Goal: Task Accomplishment & Management: Use online tool/utility

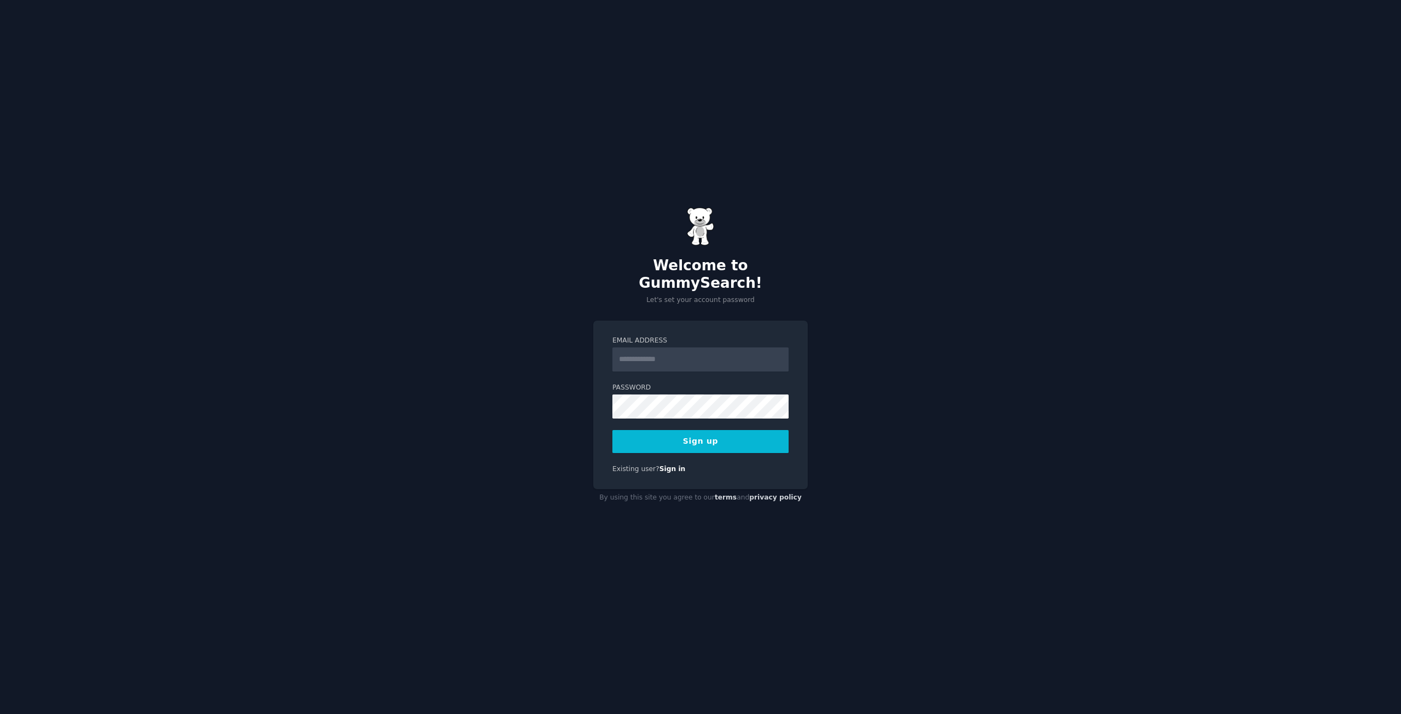
click at [613, 372] on div at bounding box center [613, 372] width 0 height 0
click at [866, 336] on div "Welcome to GummySearch! Let's set your account password Email Address Password …" at bounding box center [700, 357] width 1401 height 714
click at [655, 349] on input "Email Address" at bounding box center [701, 360] width 176 height 24
type input "**********"
click at [718, 434] on button "Sign up" at bounding box center [701, 441] width 176 height 23
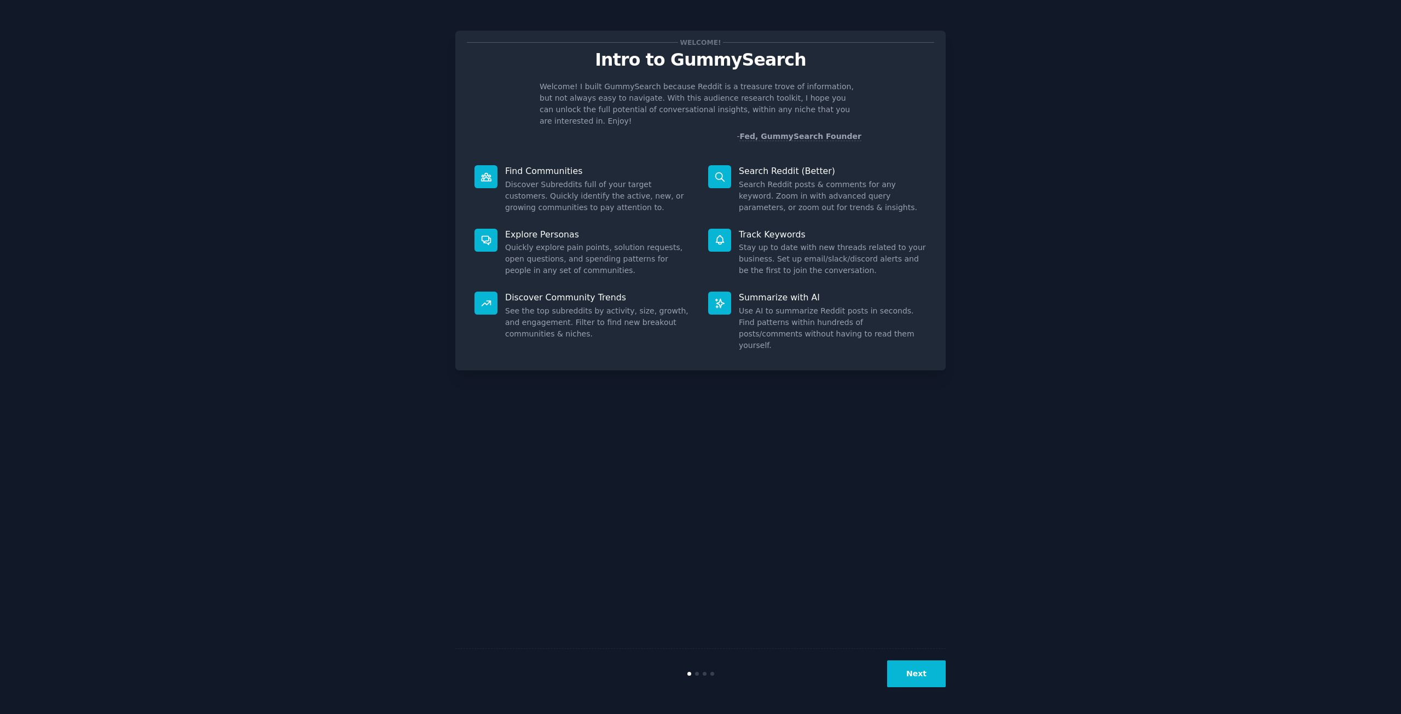
click at [927, 668] on button "Next" at bounding box center [916, 674] width 59 height 27
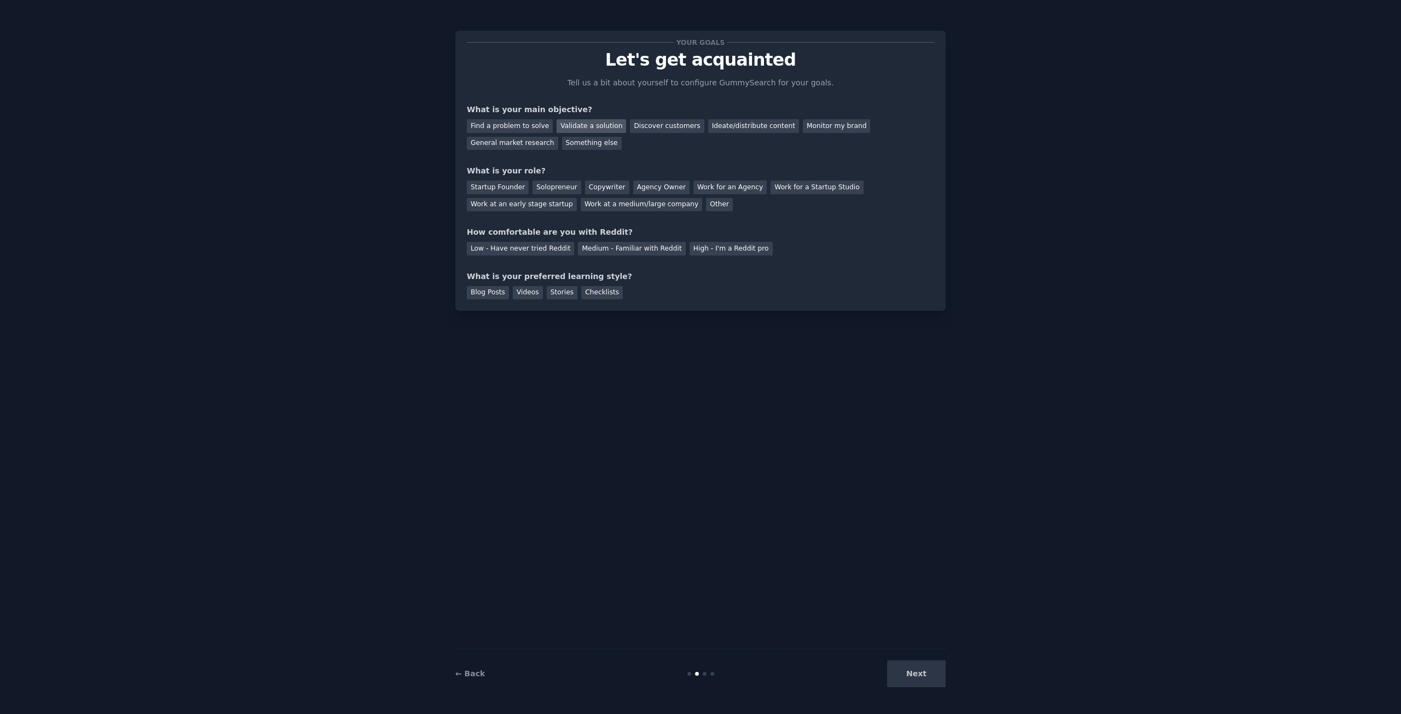
drag, startPoint x: 575, startPoint y: 123, endPoint x: 557, endPoint y: 124, distance: 18.1
click at [575, 123] on div "Validate a solution" at bounding box center [592, 126] width 70 height 14
click at [532, 126] on div "Find a problem to solve" at bounding box center [510, 126] width 86 height 14
click at [588, 128] on div "Validate a solution" at bounding box center [592, 126] width 70 height 14
click at [525, 128] on div "Find a problem to solve" at bounding box center [510, 126] width 86 height 14
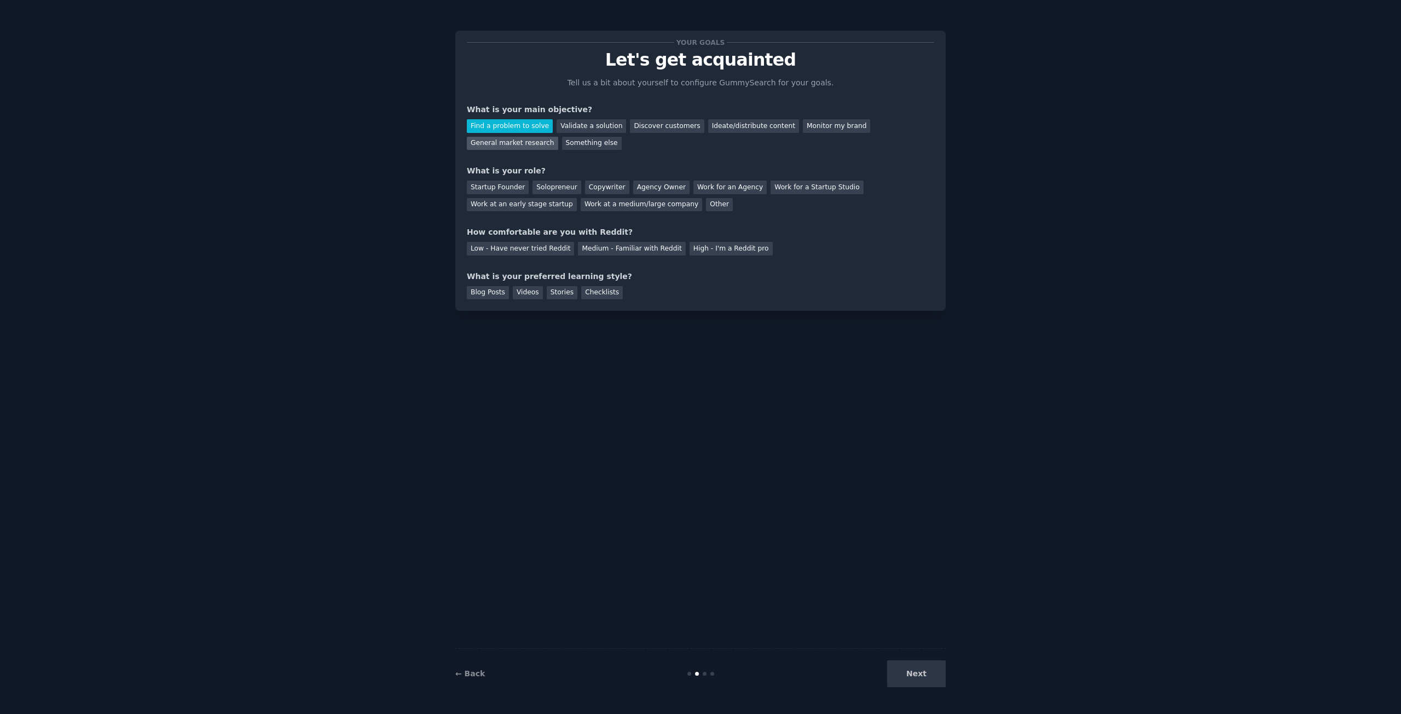
drag, startPoint x: 880, startPoint y: 127, endPoint x: 873, endPoint y: 130, distance: 7.1
click at [558, 137] on div "General market research" at bounding box center [512, 144] width 91 height 14
click at [547, 183] on div "Solopreneur" at bounding box center [557, 188] width 48 height 14
click at [690, 252] on div "High - I'm a Reddit pro" at bounding box center [731, 249] width 83 height 14
click at [547, 294] on div "Stories" at bounding box center [562, 293] width 31 height 14
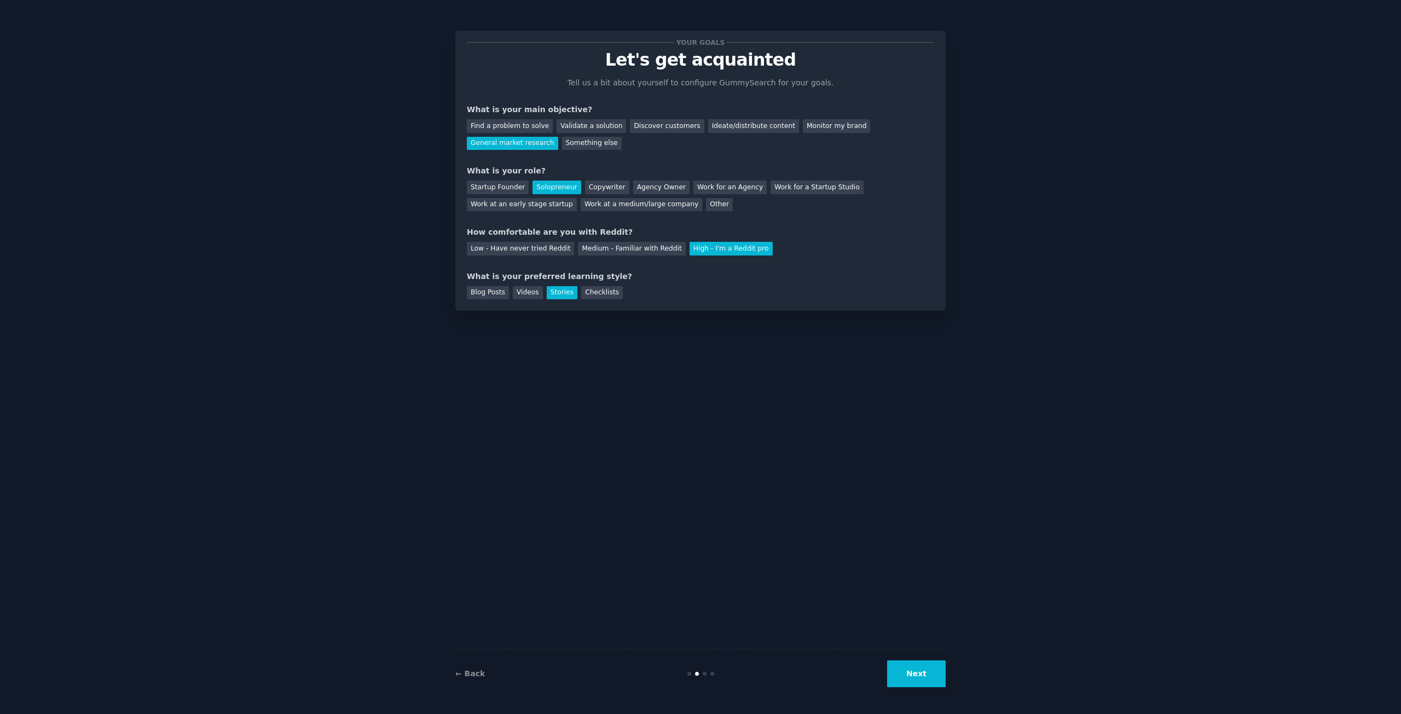
click at [920, 678] on button "Next" at bounding box center [916, 674] width 59 height 27
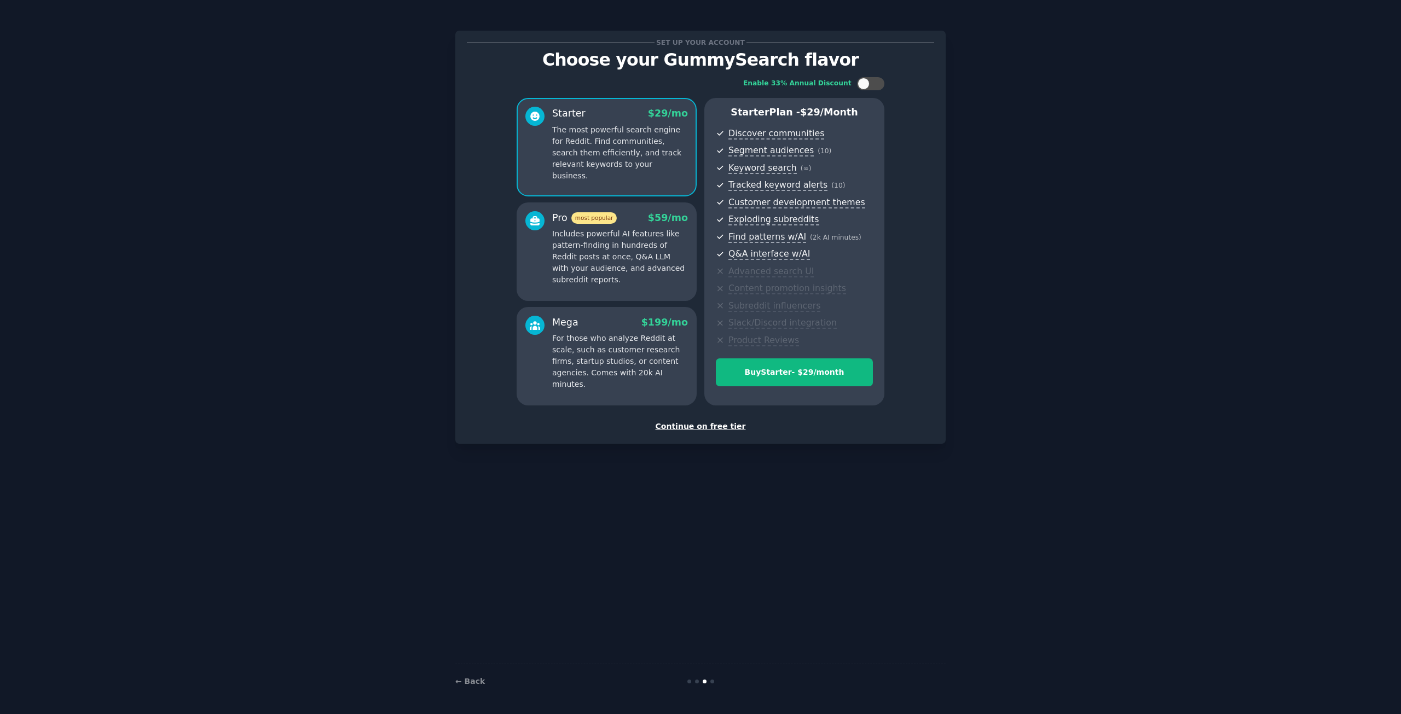
click at [706, 425] on div "Continue on free tier" at bounding box center [701, 426] width 468 height 11
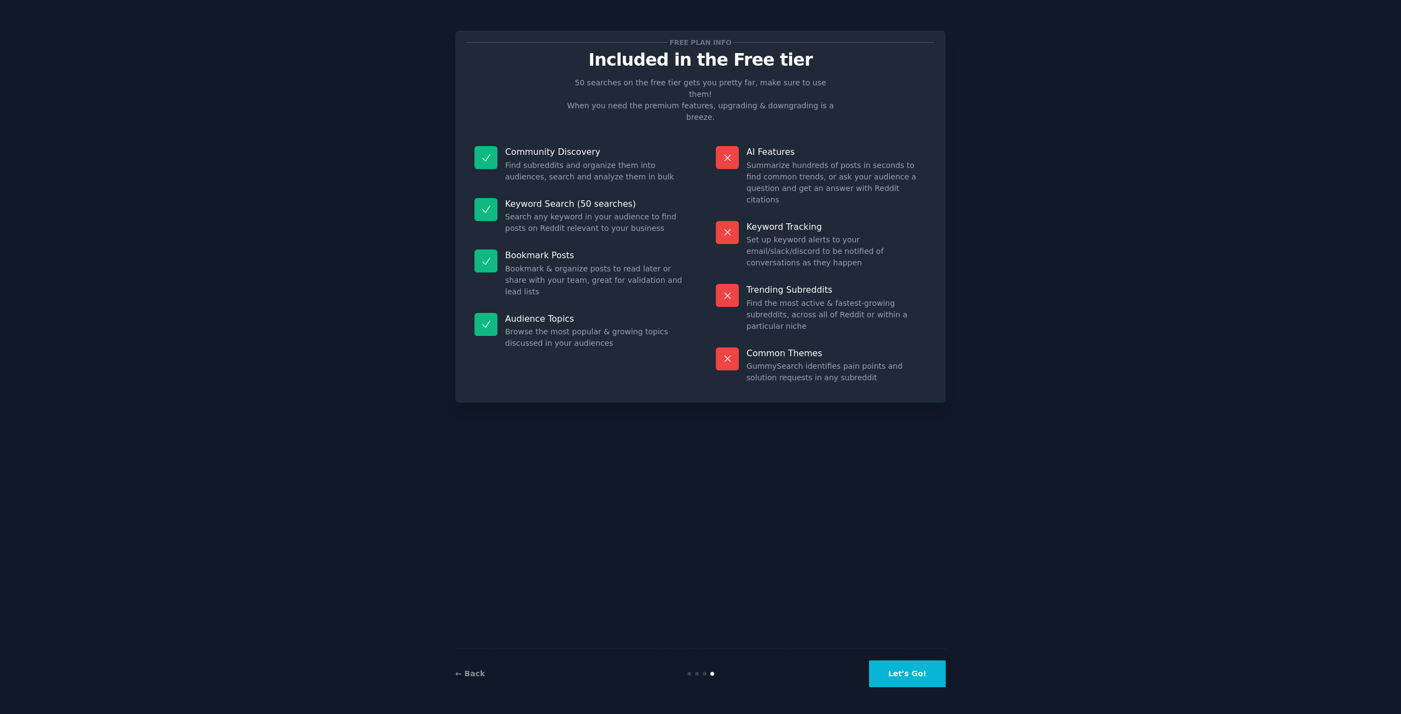
click at [897, 673] on button "Let's Go!" at bounding box center [907, 674] width 77 height 27
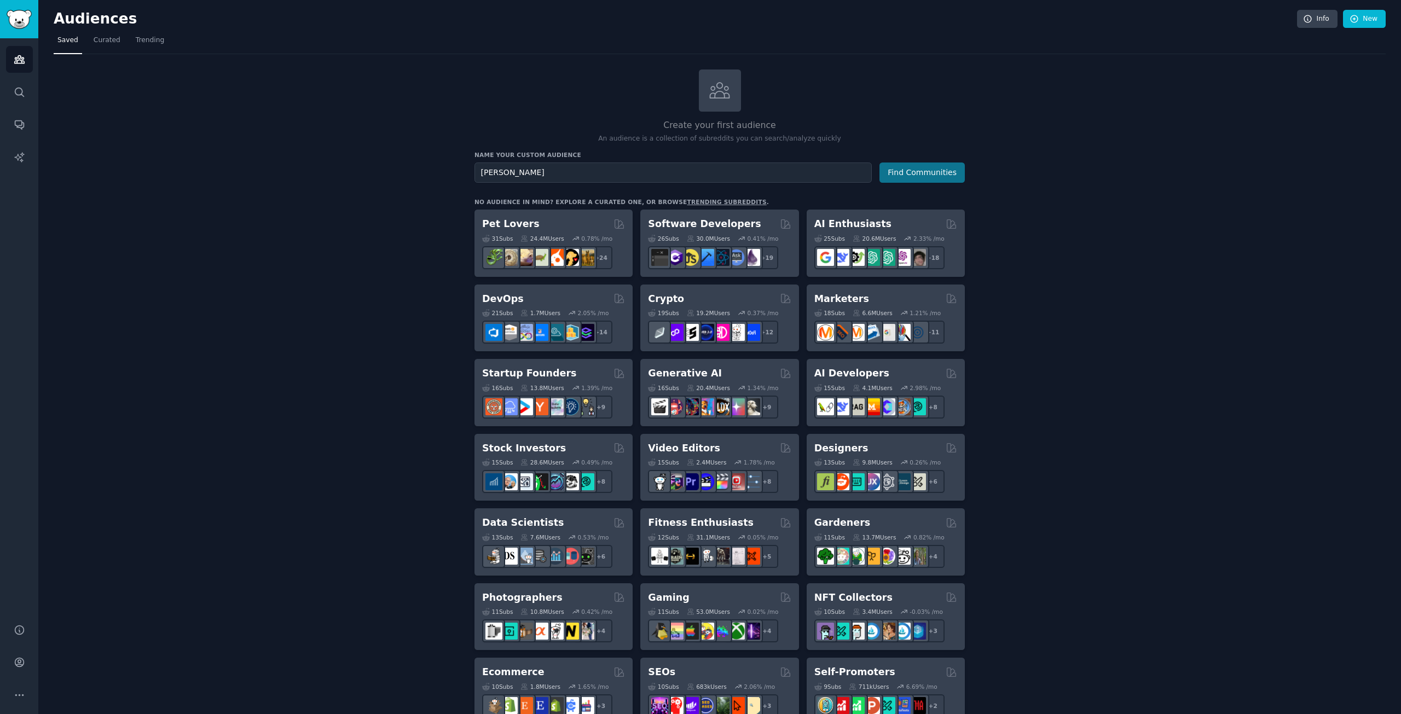
type input "[PERSON_NAME]"
click at [943, 171] on button "Find Communities" at bounding box center [922, 173] width 85 height 20
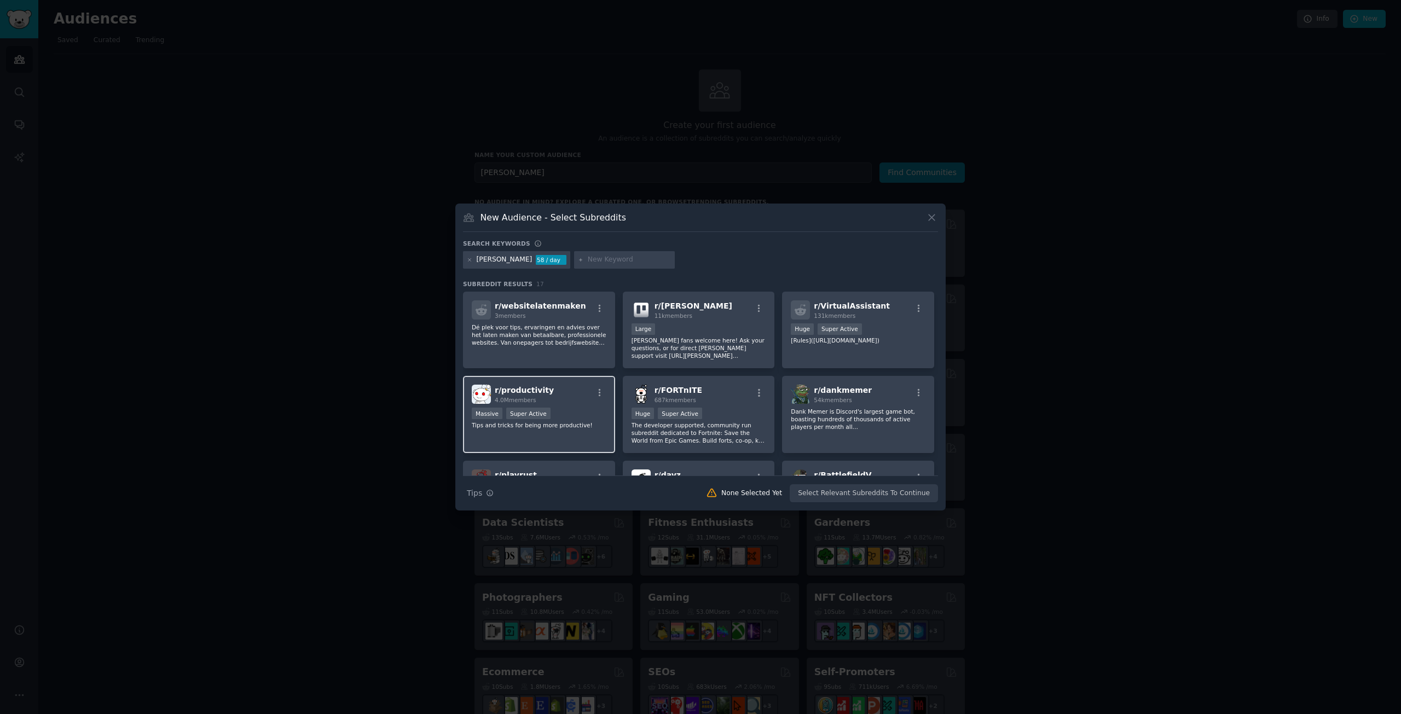
click at [582, 399] on div "r/ productivity 4.0M members" at bounding box center [539, 394] width 135 height 19
click at [724, 316] on div "r/ [PERSON_NAME] 11k members" at bounding box center [699, 310] width 135 height 19
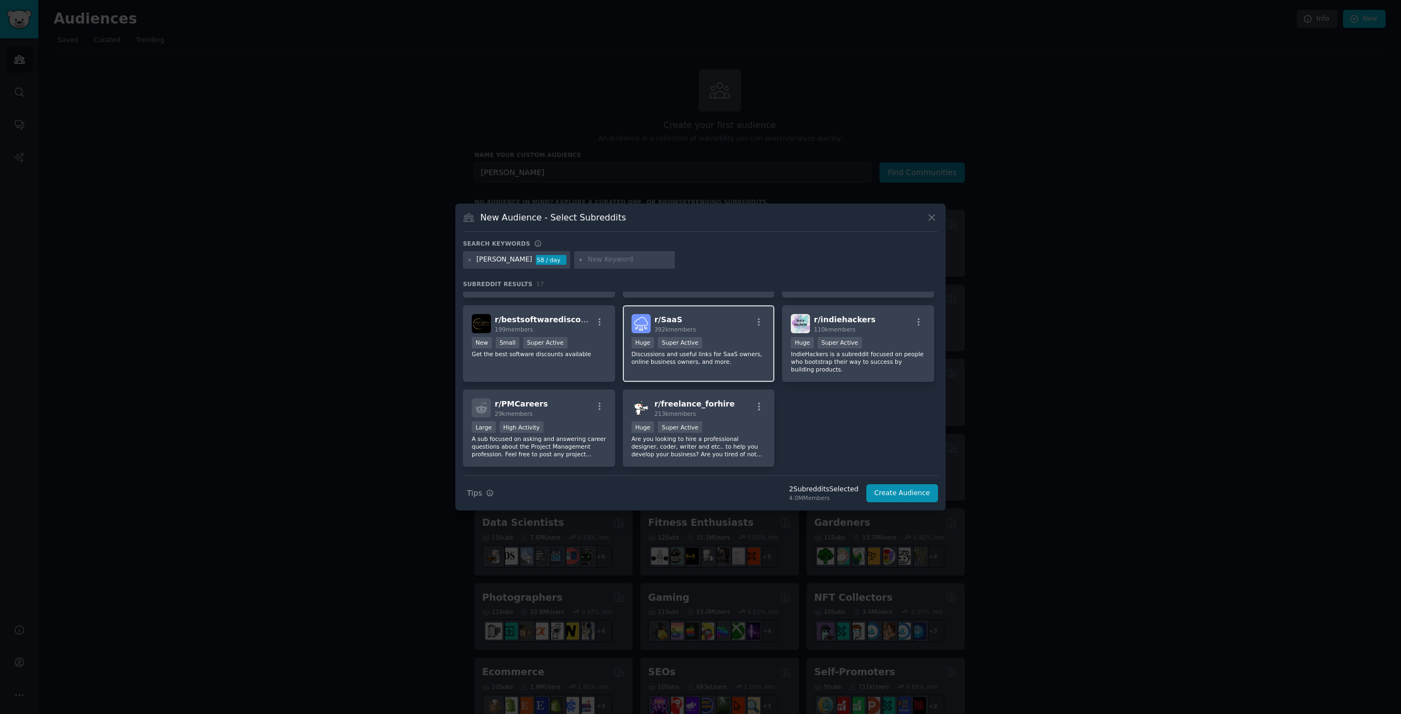
scroll to position [328, 0]
click at [752, 337] on div ">= 95th percentile for submissions / day Huge Super Active" at bounding box center [699, 340] width 135 height 14
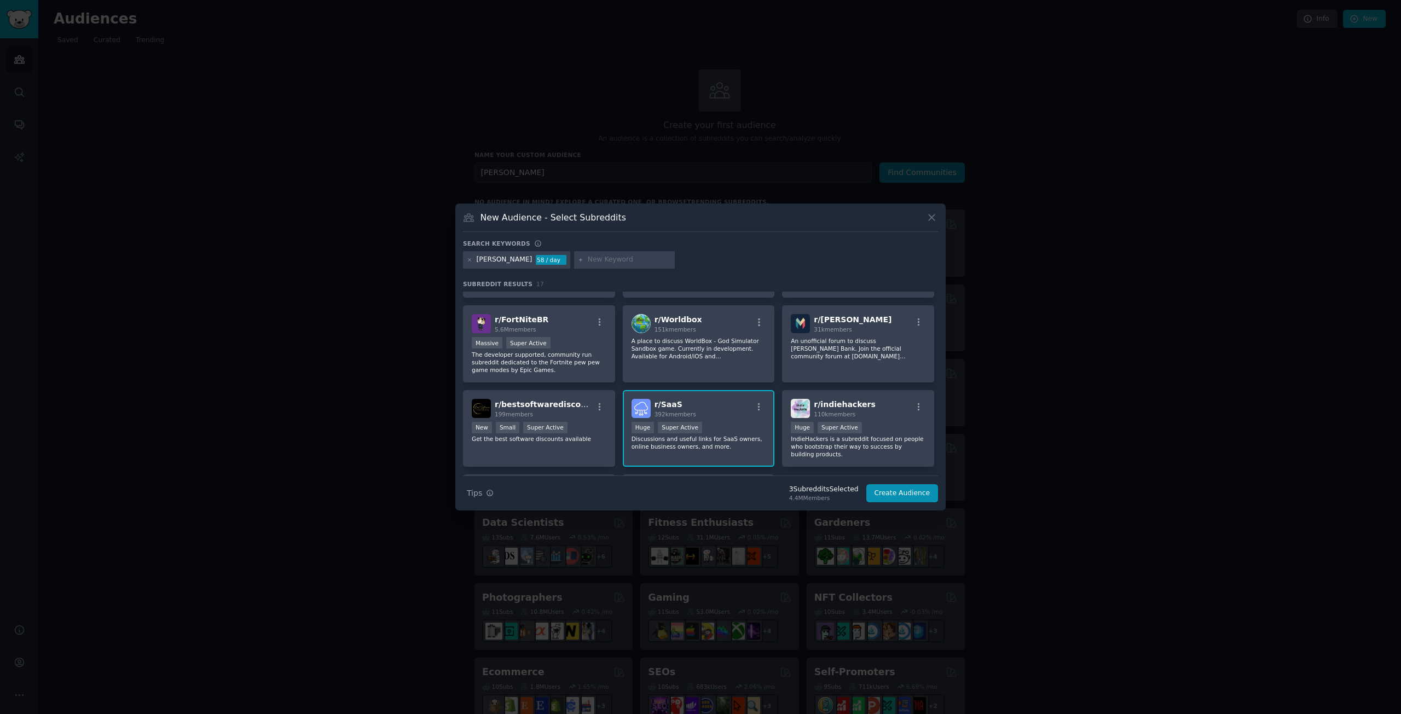
scroll to position [0, 0]
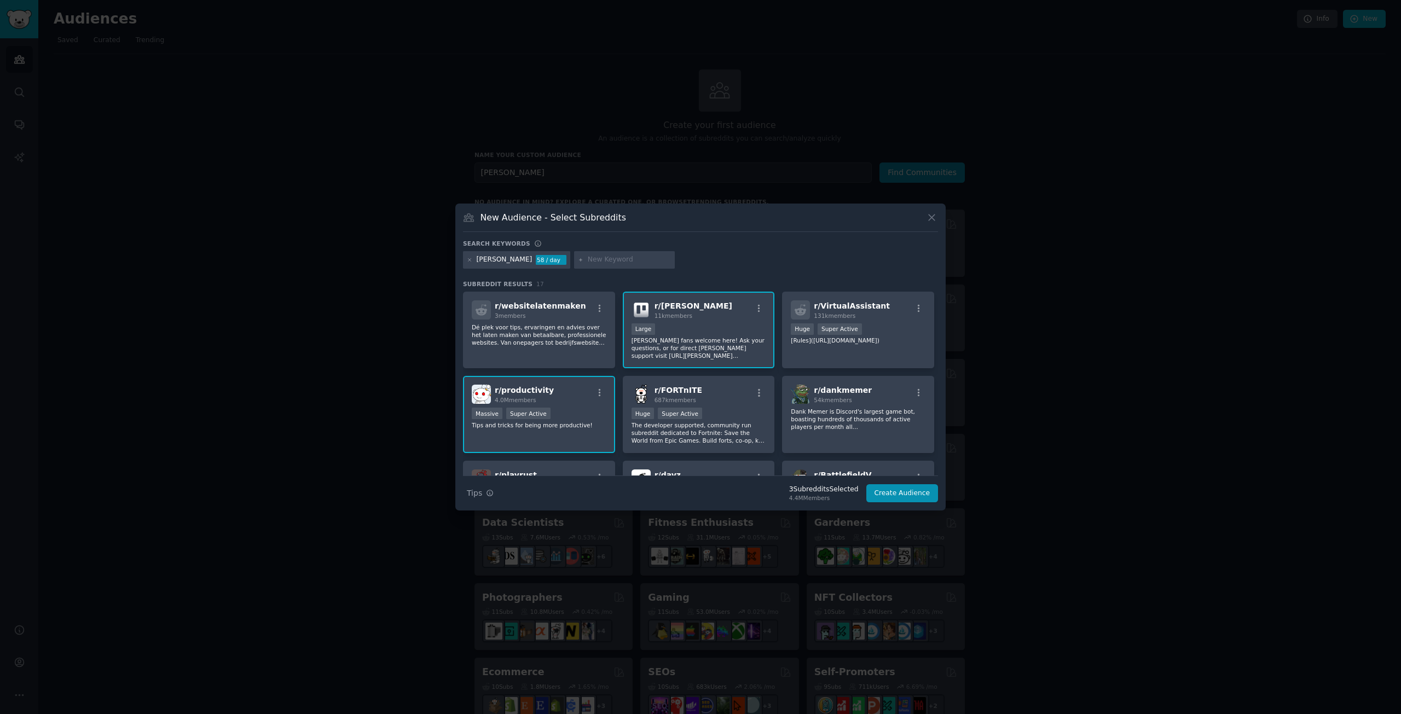
click at [598, 260] on input "text" at bounding box center [629, 260] width 83 height 10
type input "atlassian"
click at [578, 258] on icon at bounding box center [581, 260] width 6 height 6
click at [588, 257] on input "atlassian" at bounding box center [629, 260] width 83 height 10
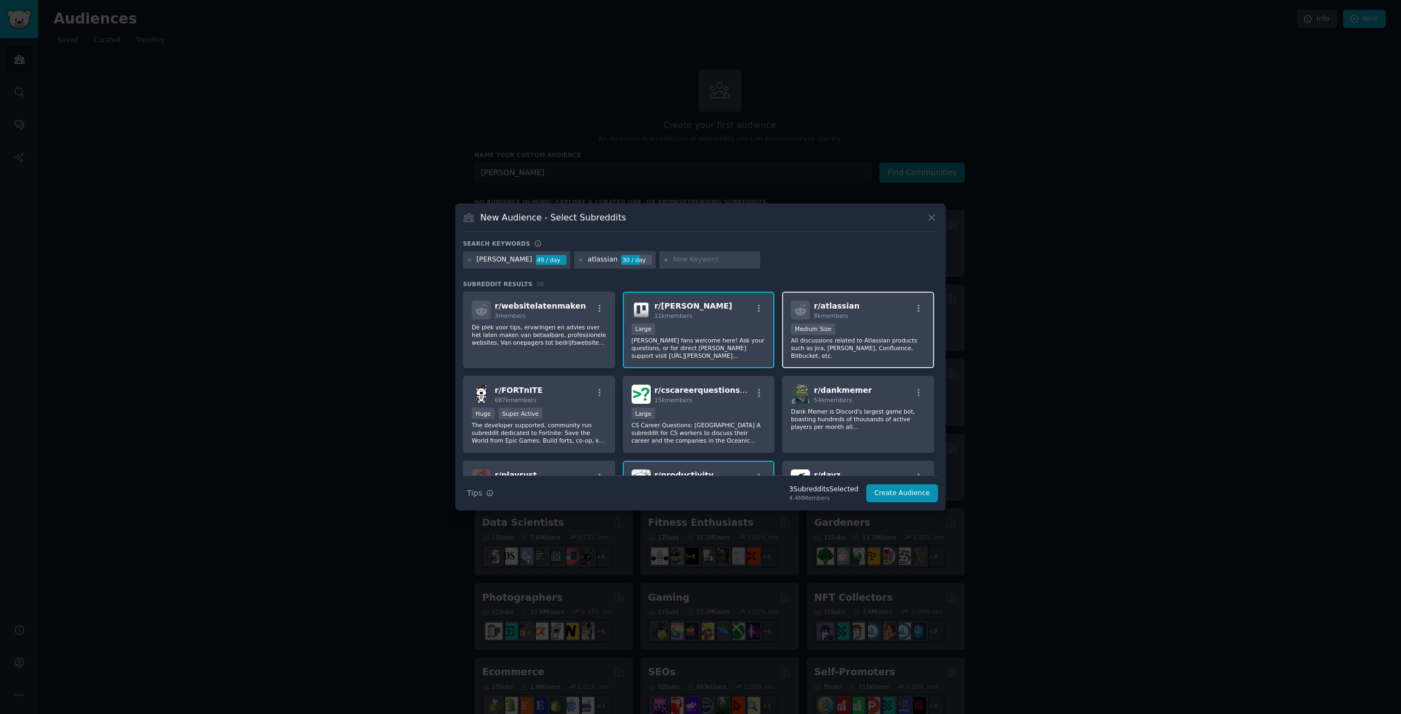
click at [875, 310] on div "r/ atlassian 8k members" at bounding box center [858, 310] width 135 height 19
click at [771, 257] on div "[PERSON_NAME] 49 / day atlassian 30 / day" at bounding box center [700, 261] width 475 height 21
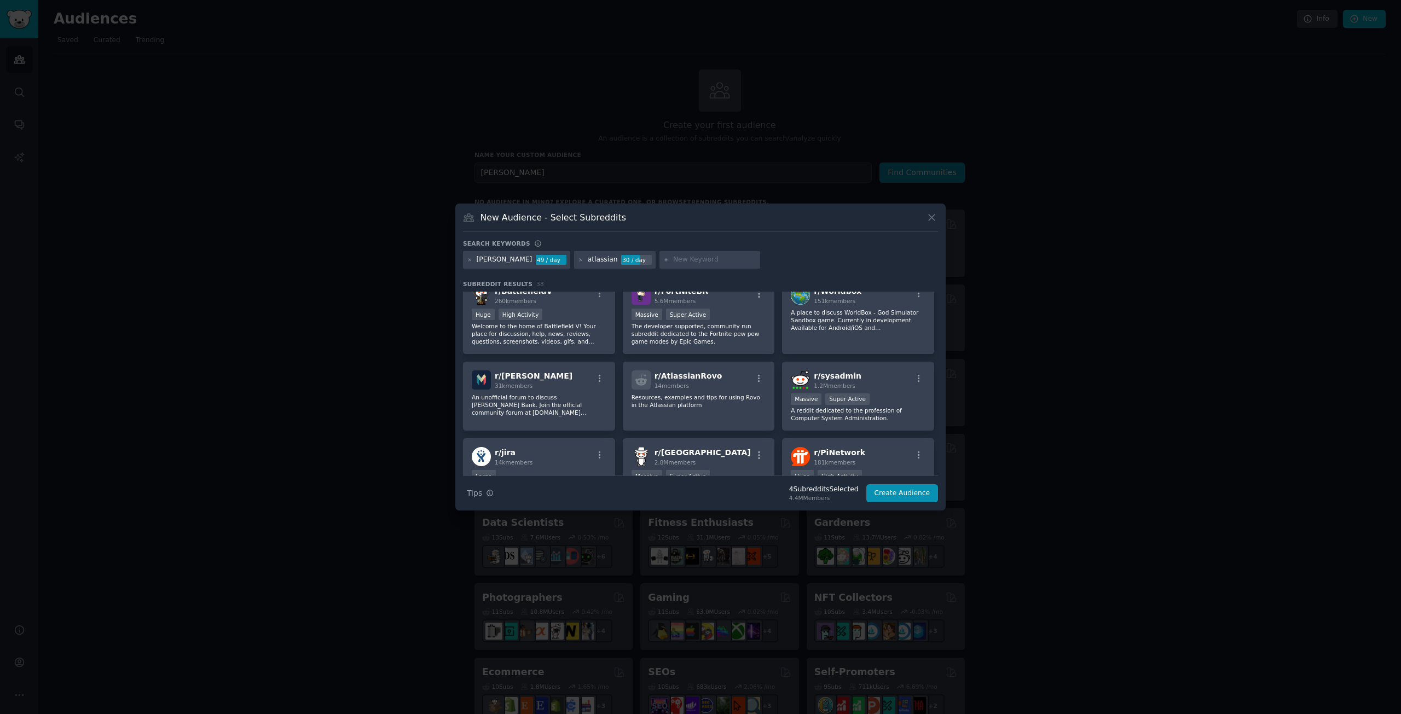
scroll to position [328, 0]
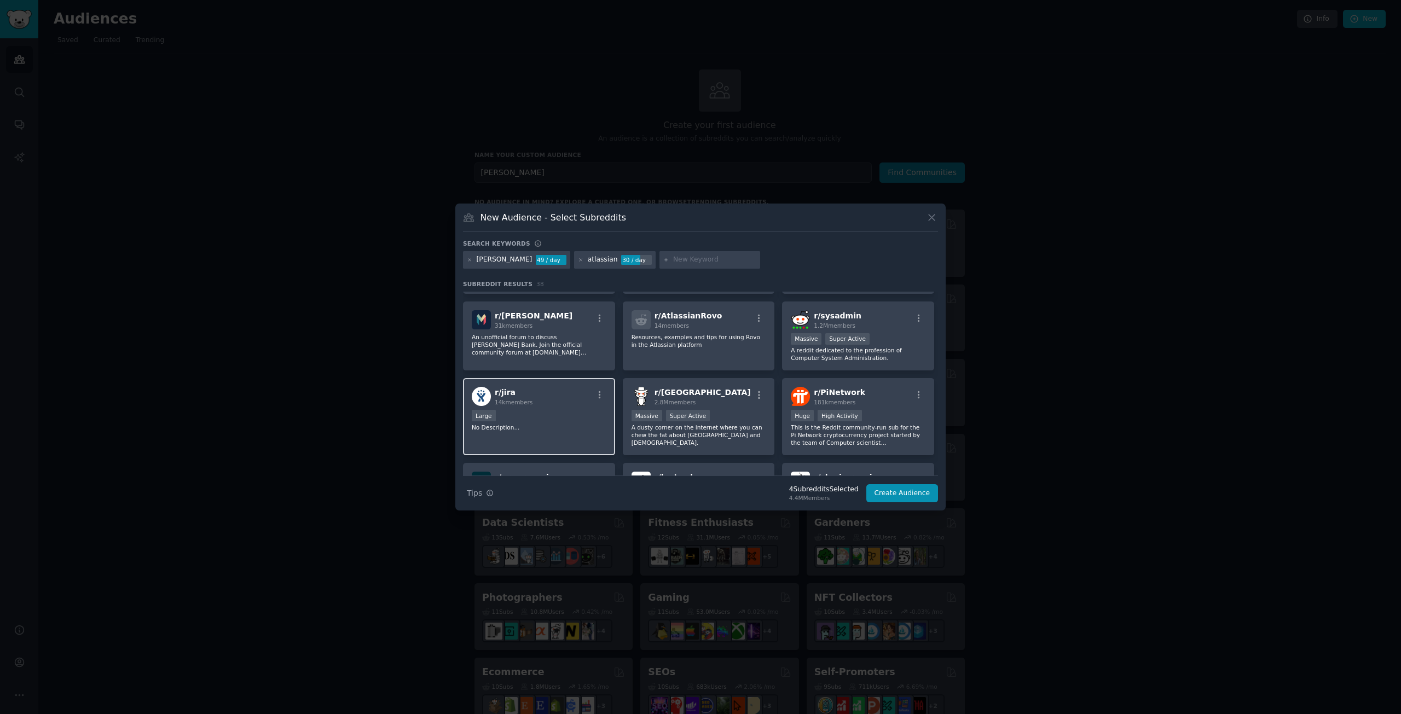
click at [556, 422] on div "Large" at bounding box center [539, 417] width 135 height 14
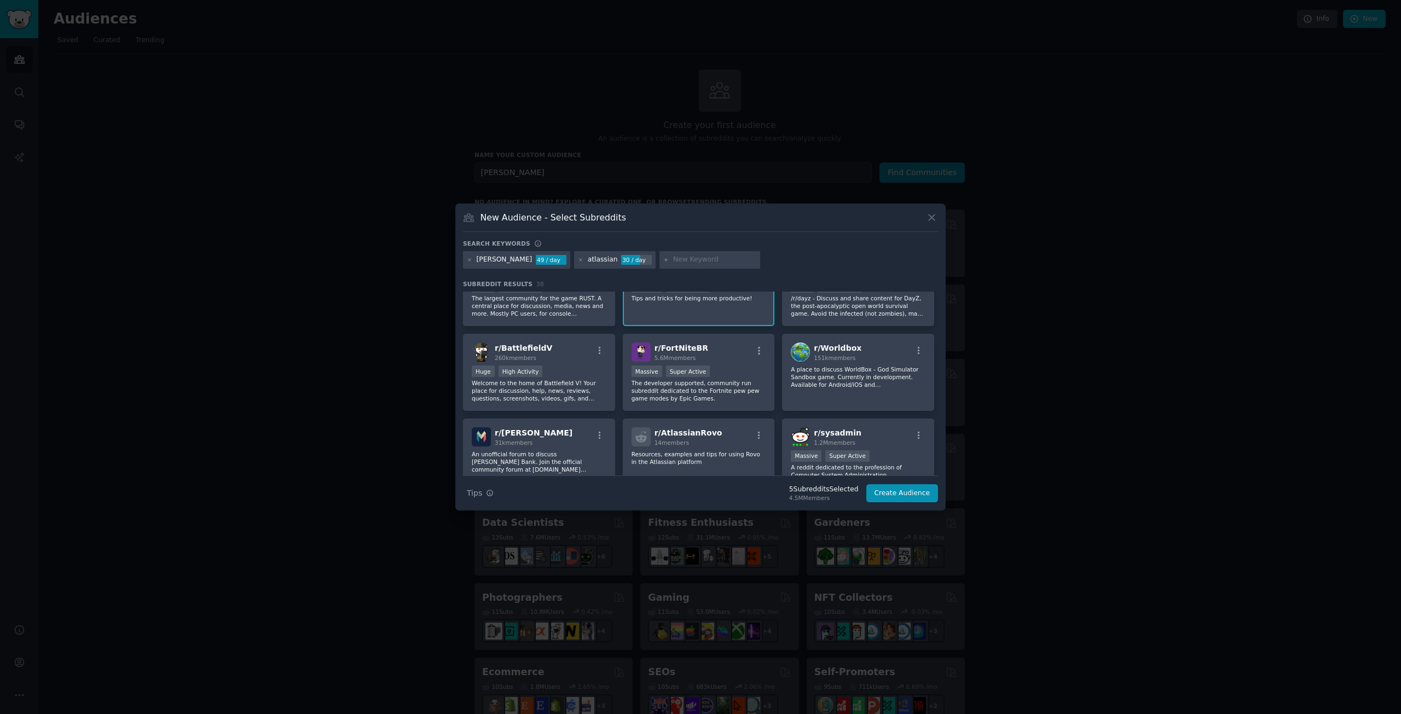
scroll to position [0, 0]
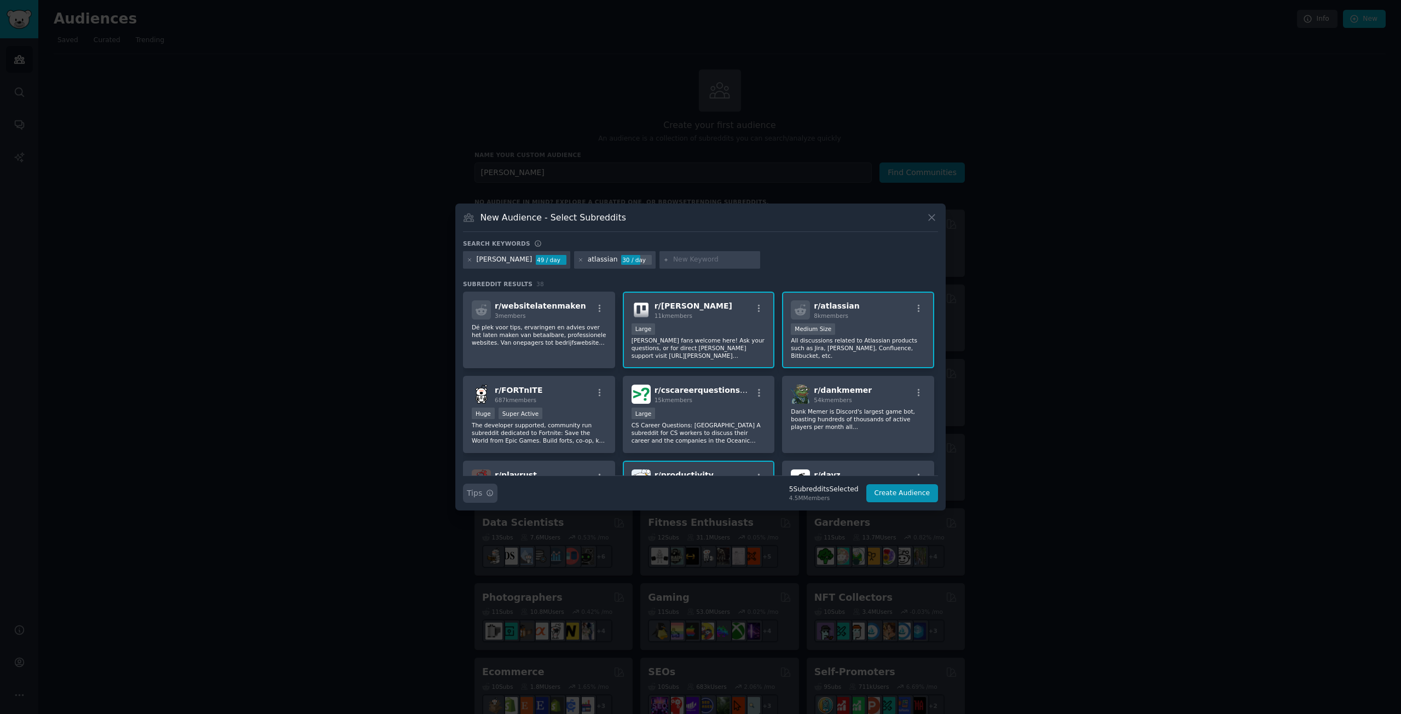
click at [486, 494] on icon "button" at bounding box center [490, 493] width 8 height 8
click at [673, 256] on input "text" at bounding box center [714, 260] width 83 height 10
type input "to--do"
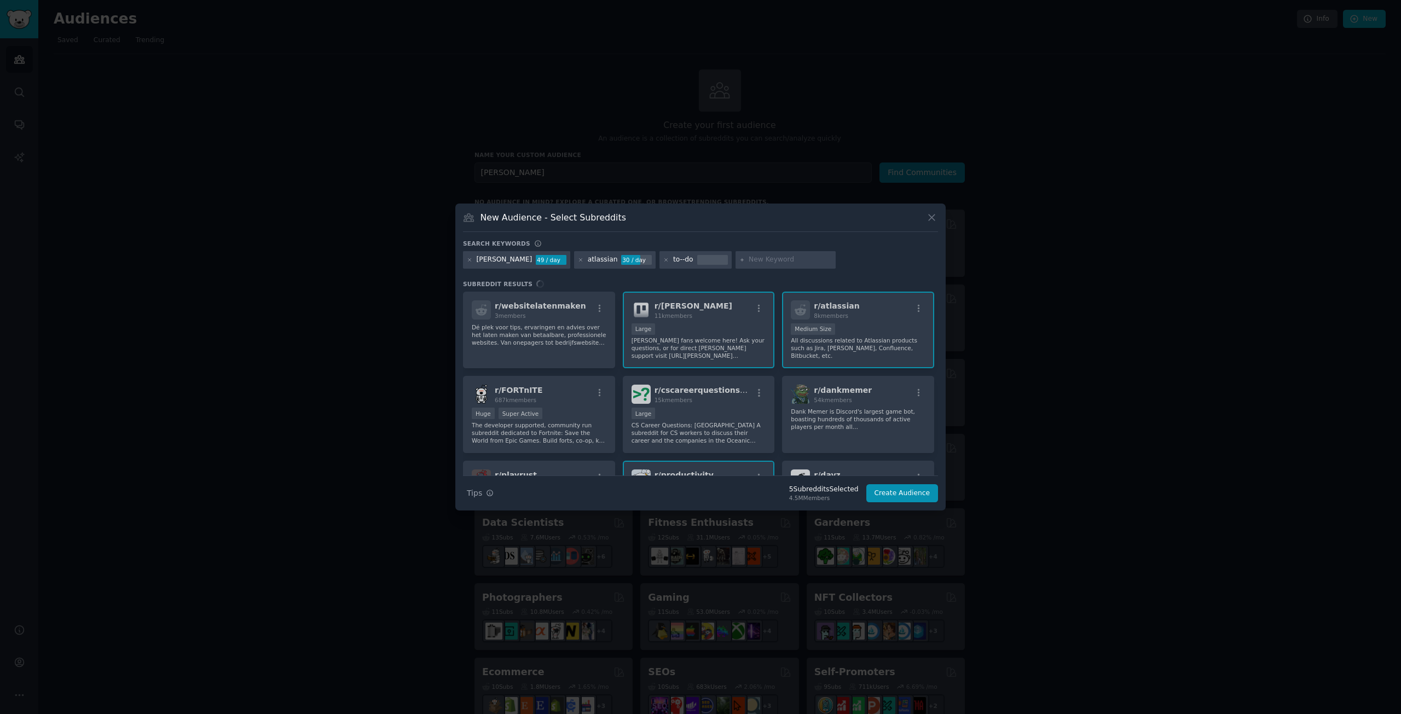
click at [673, 258] on div "to--do" at bounding box center [683, 260] width 20 height 10
click at [697, 257] on div at bounding box center [712, 260] width 31 height 10
click at [663, 259] on icon at bounding box center [666, 260] width 6 height 6
click at [673, 259] on input "text" at bounding box center [714, 260] width 83 height 10
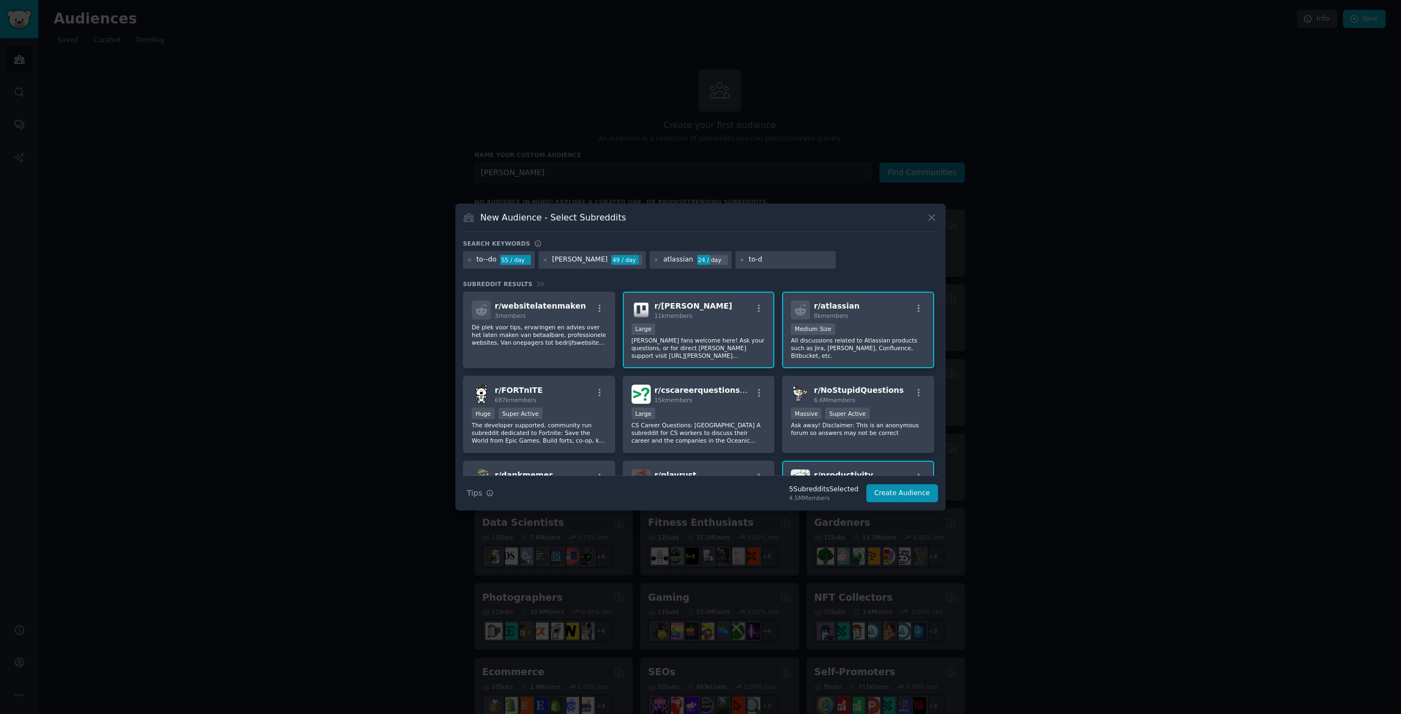
type input "to-do"
click at [651, 259] on icon at bounding box center [654, 260] width 6 height 6
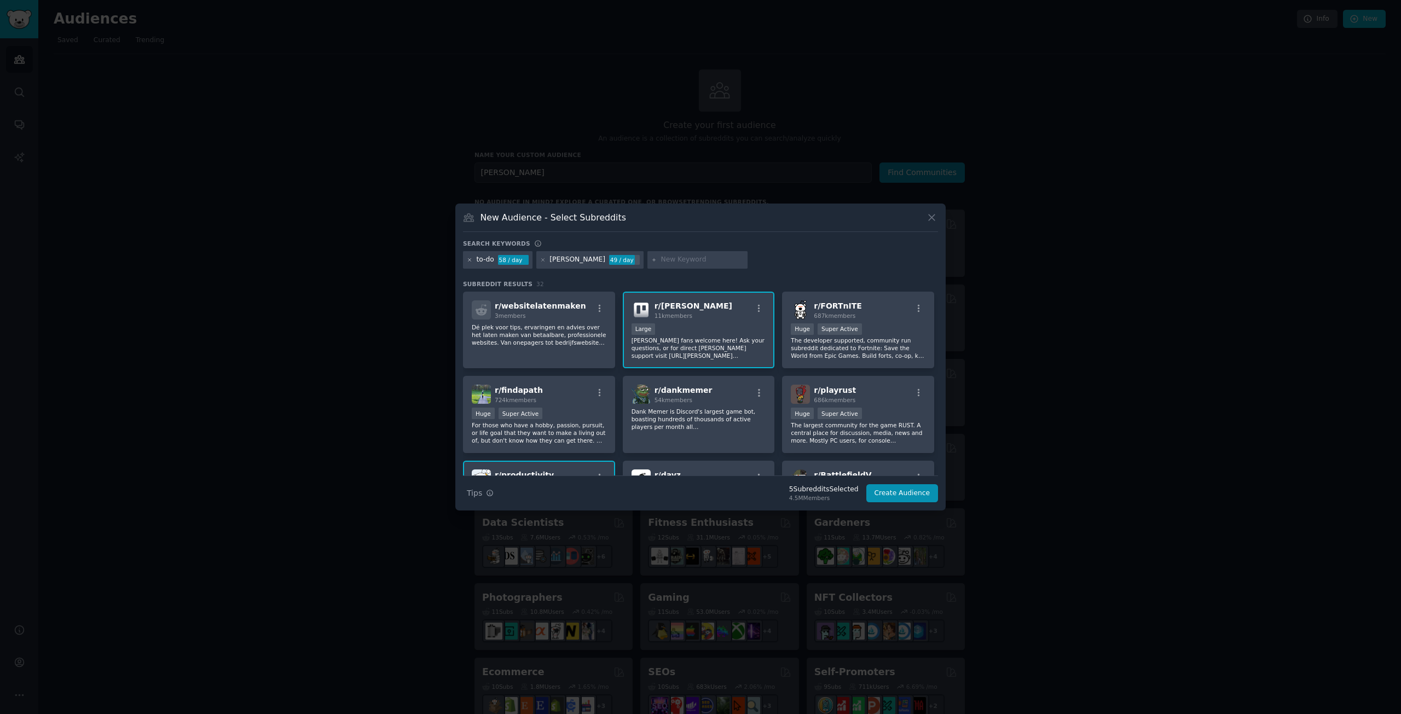
click at [471, 259] on icon at bounding box center [470, 259] width 3 height 3
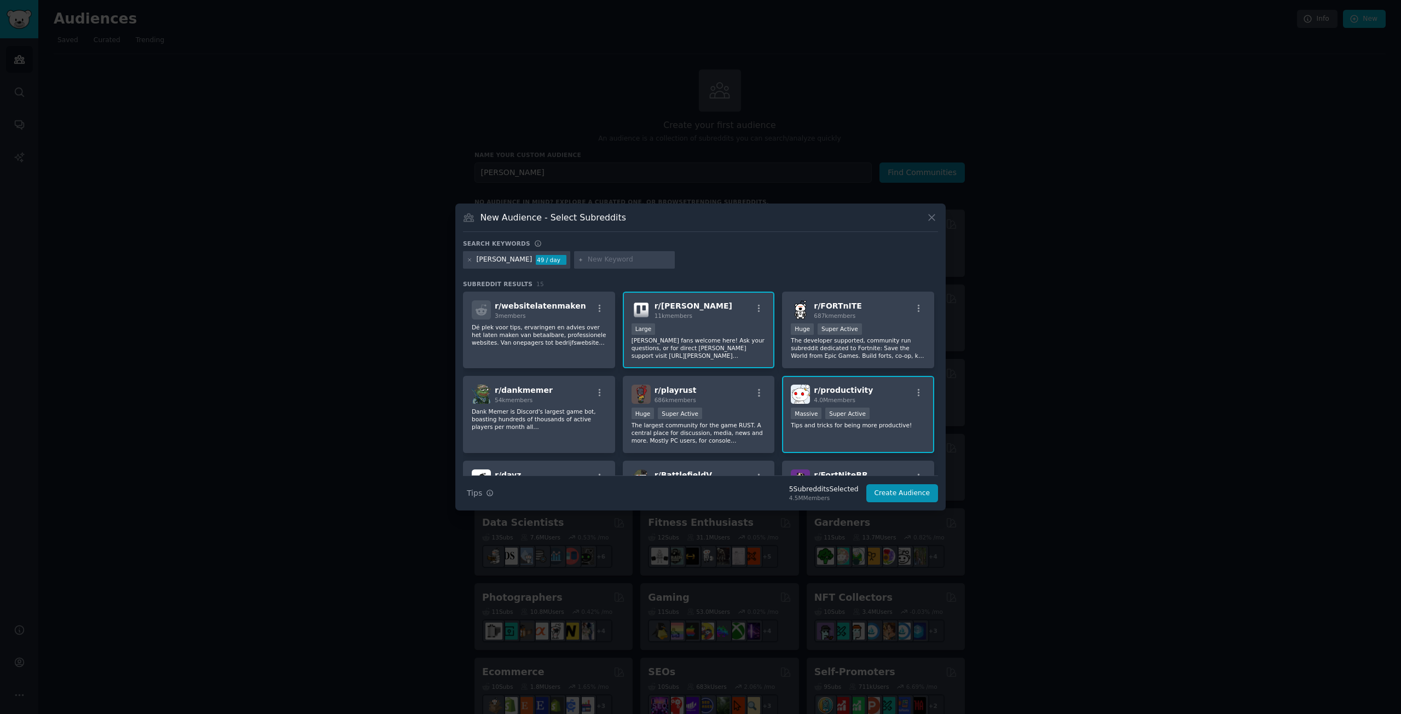
click at [588, 260] on input "text" at bounding box center [629, 260] width 83 height 10
type input "atlassian"
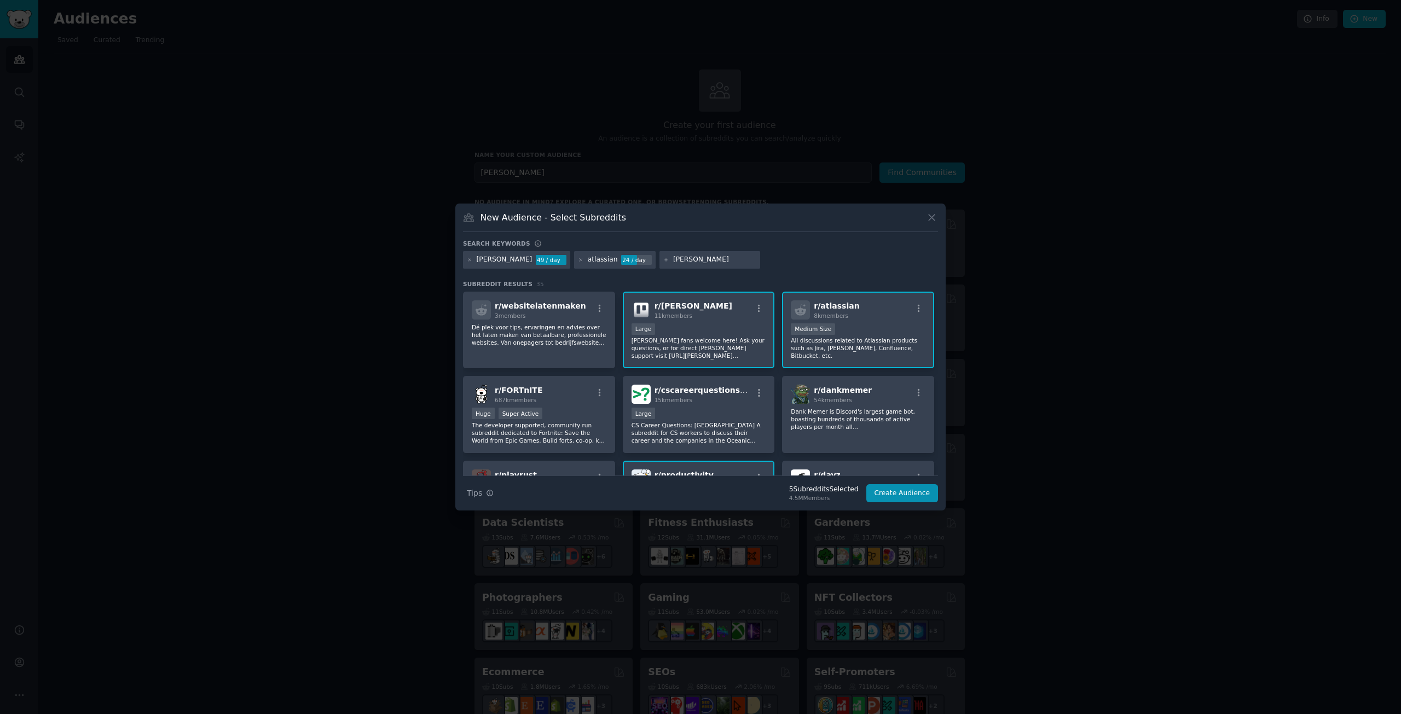
type input "todo"
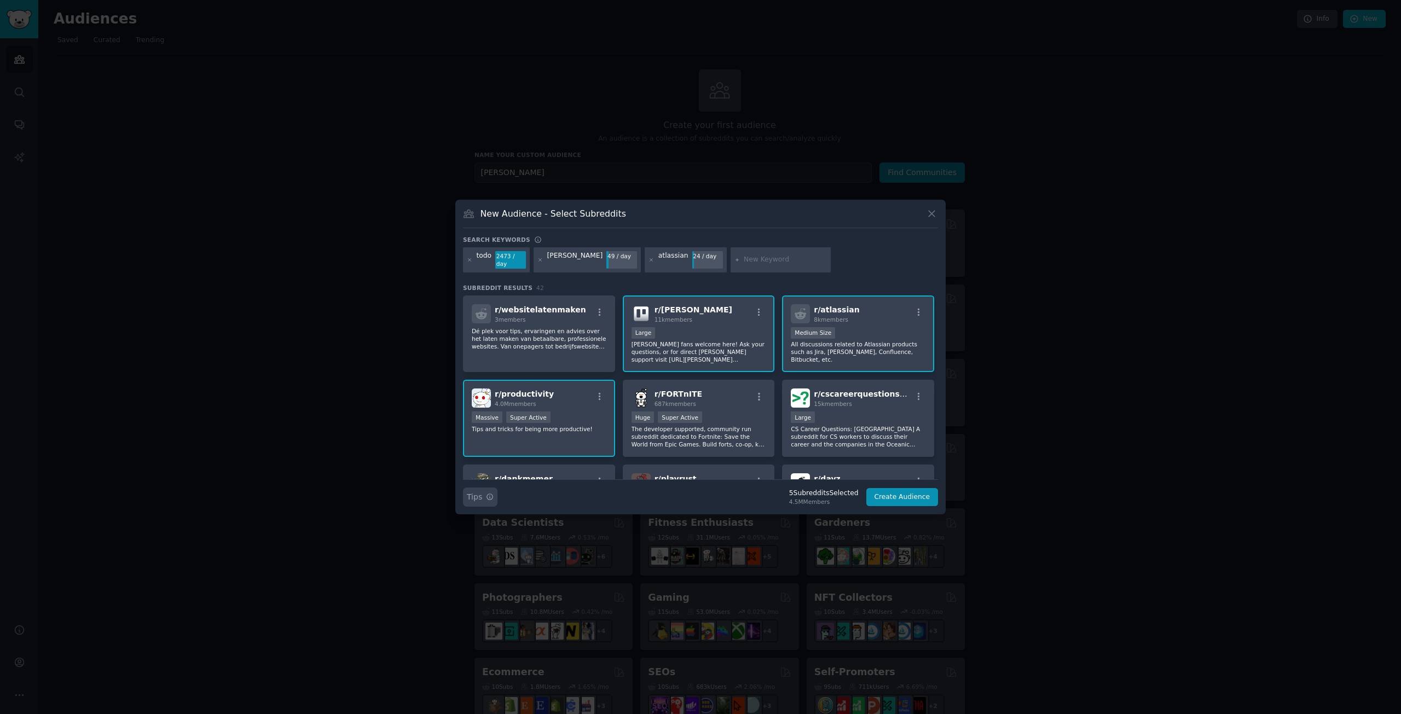
click at [489, 493] on icon "button" at bounding box center [490, 497] width 8 height 8
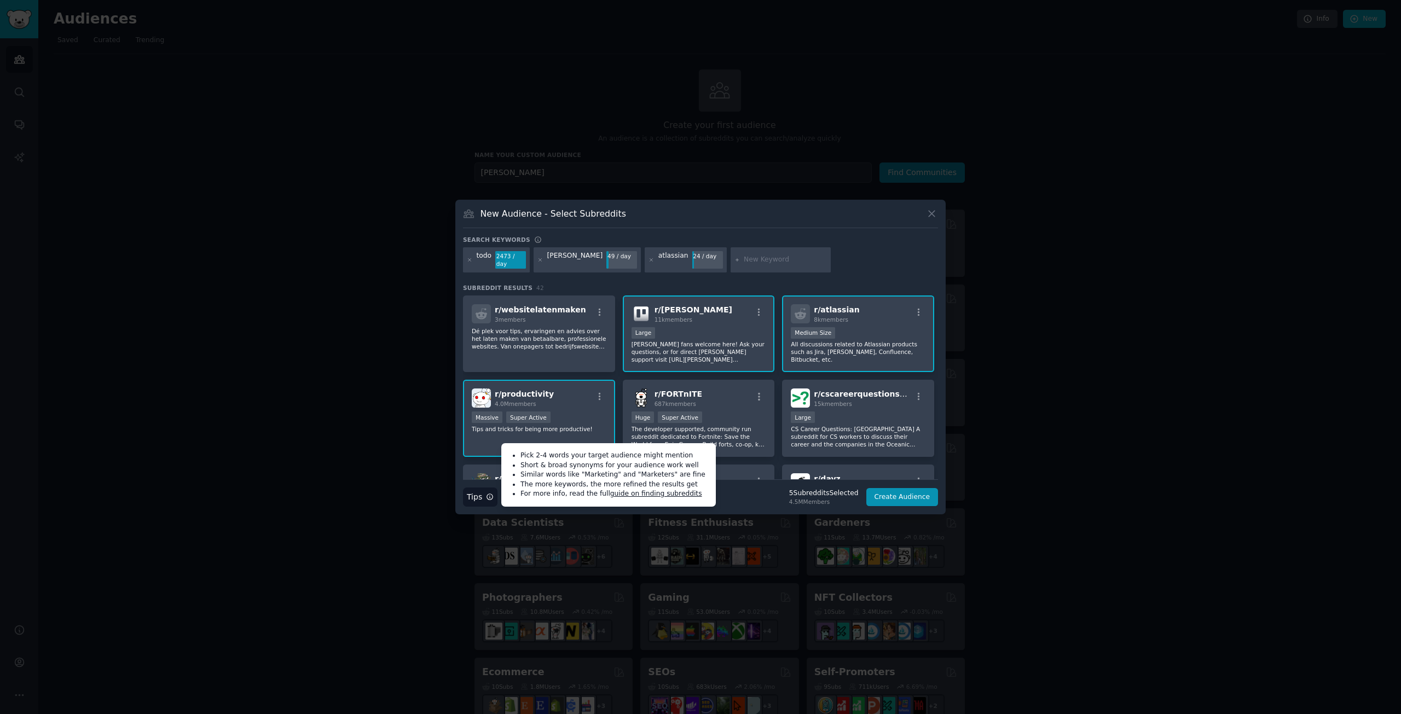
click at [831, 238] on div "New Audience - Select Subreddits Search keywords todo 2473 / day [PERSON_NAME] …" at bounding box center [700, 357] width 491 height 315
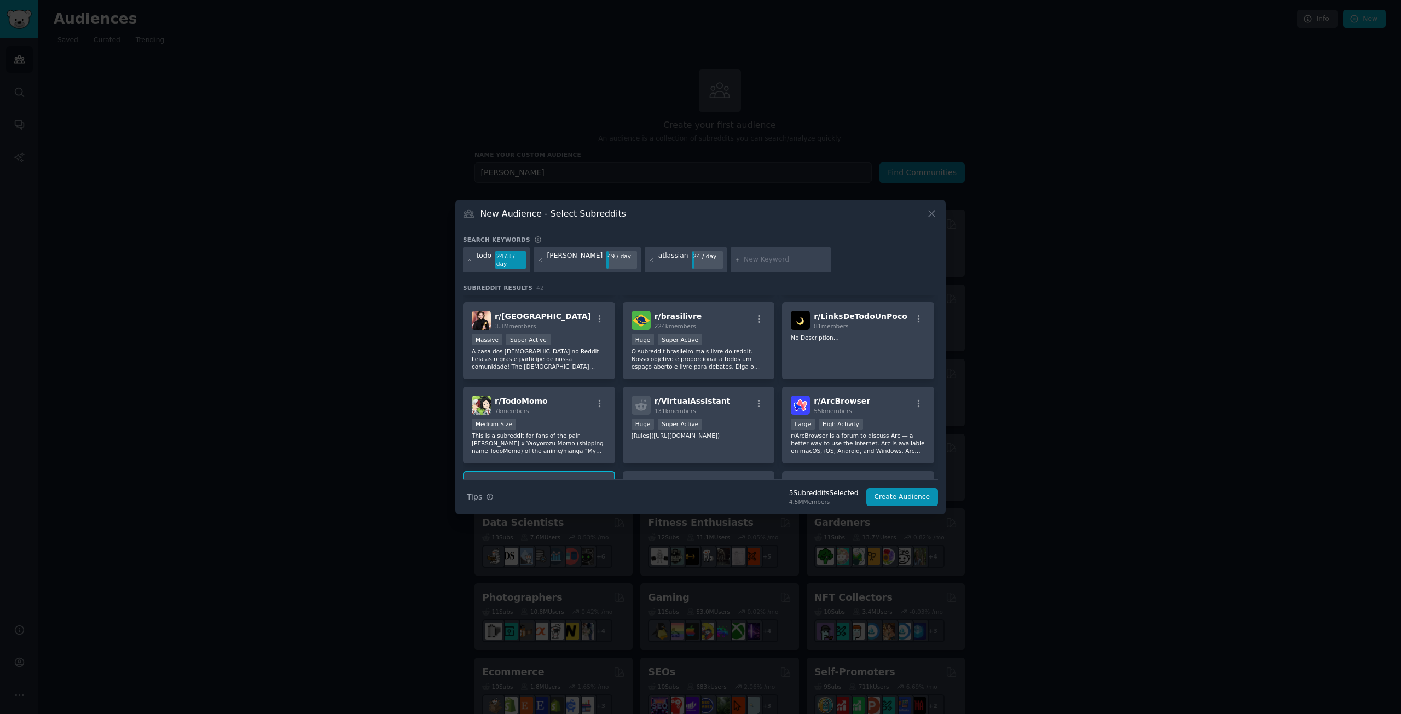
scroll to position [766, 0]
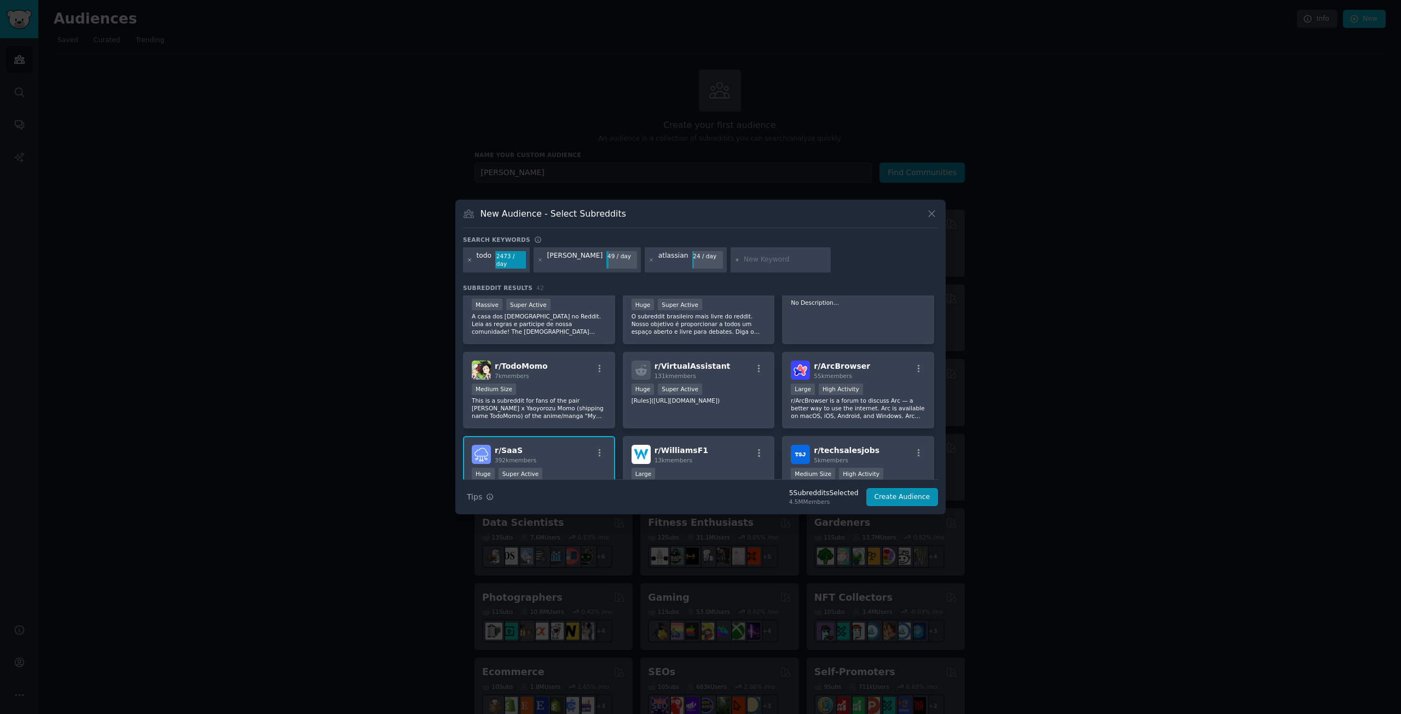
click at [468, 259] on icon at bounding box center [470, 260] width 6 height 6
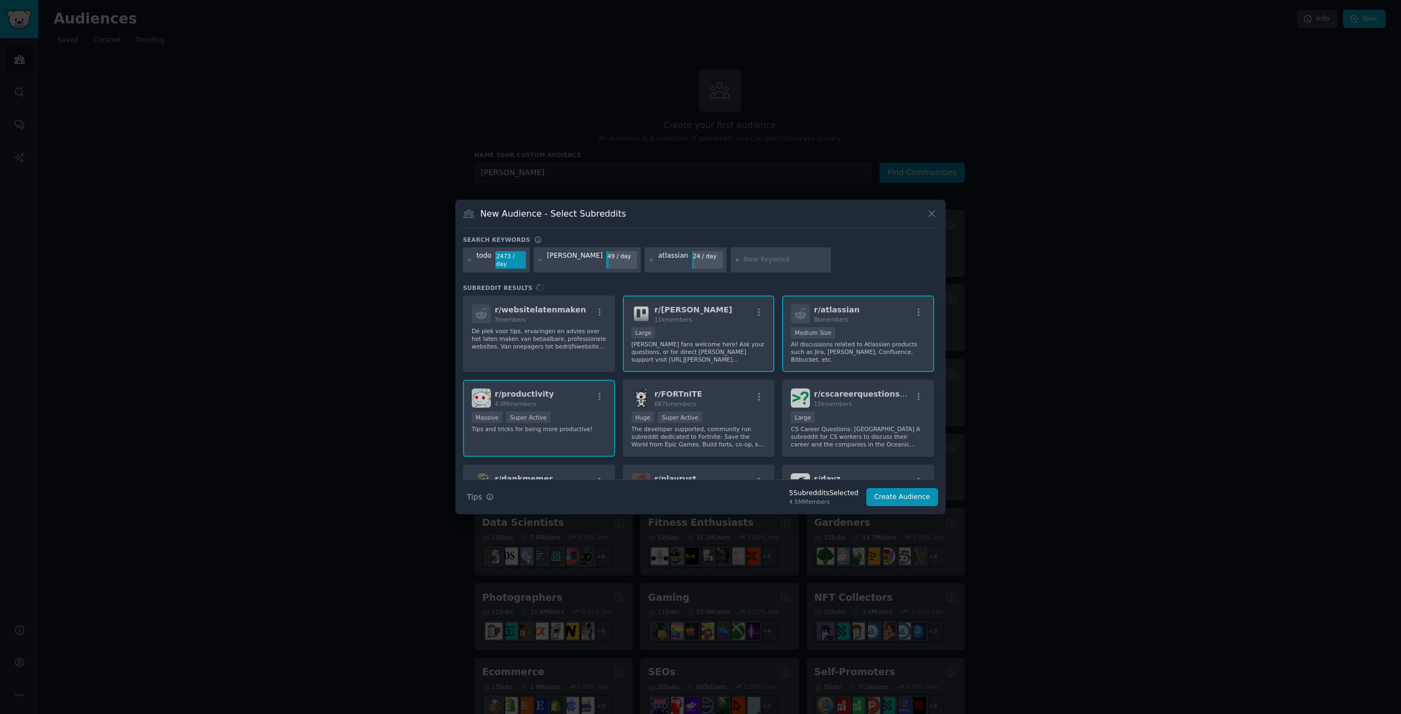
click at [744, 261] on input "text" at bounding box center [785, 260] width 83 height 10
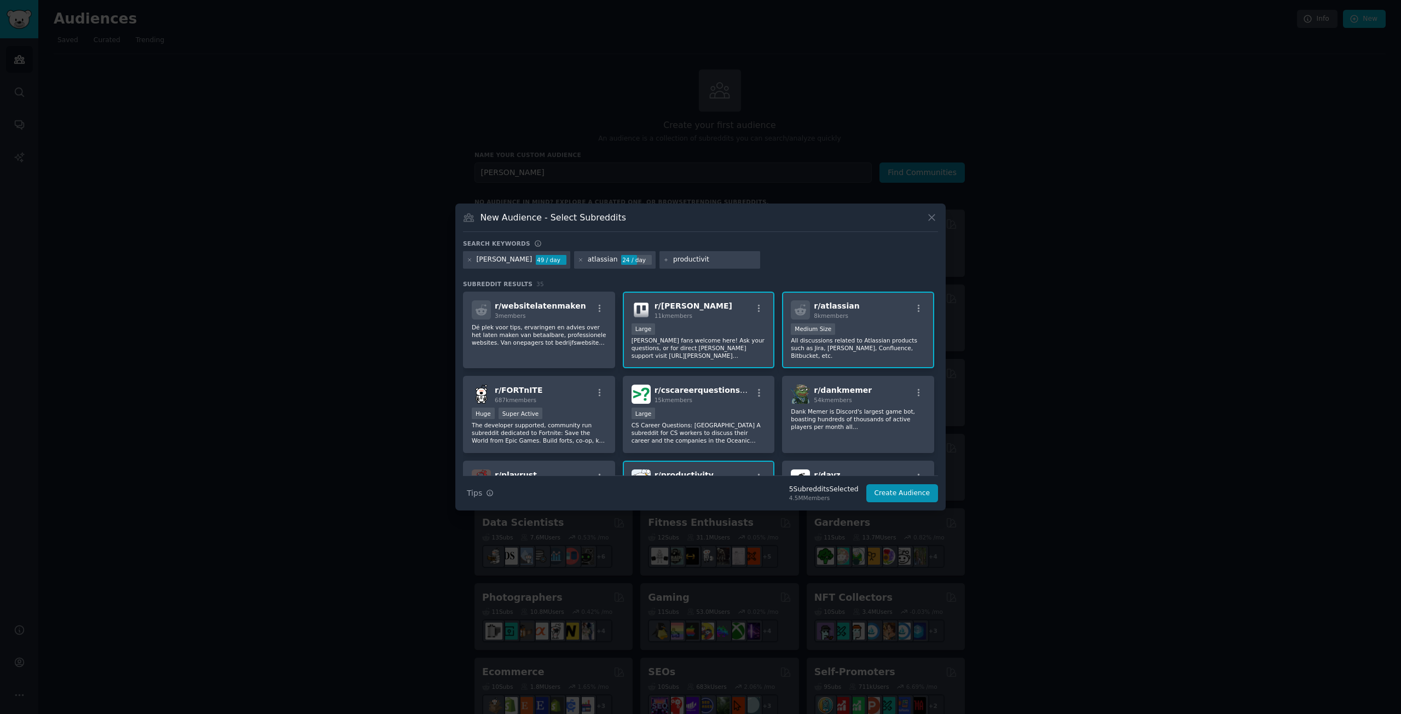
type input "productivity"
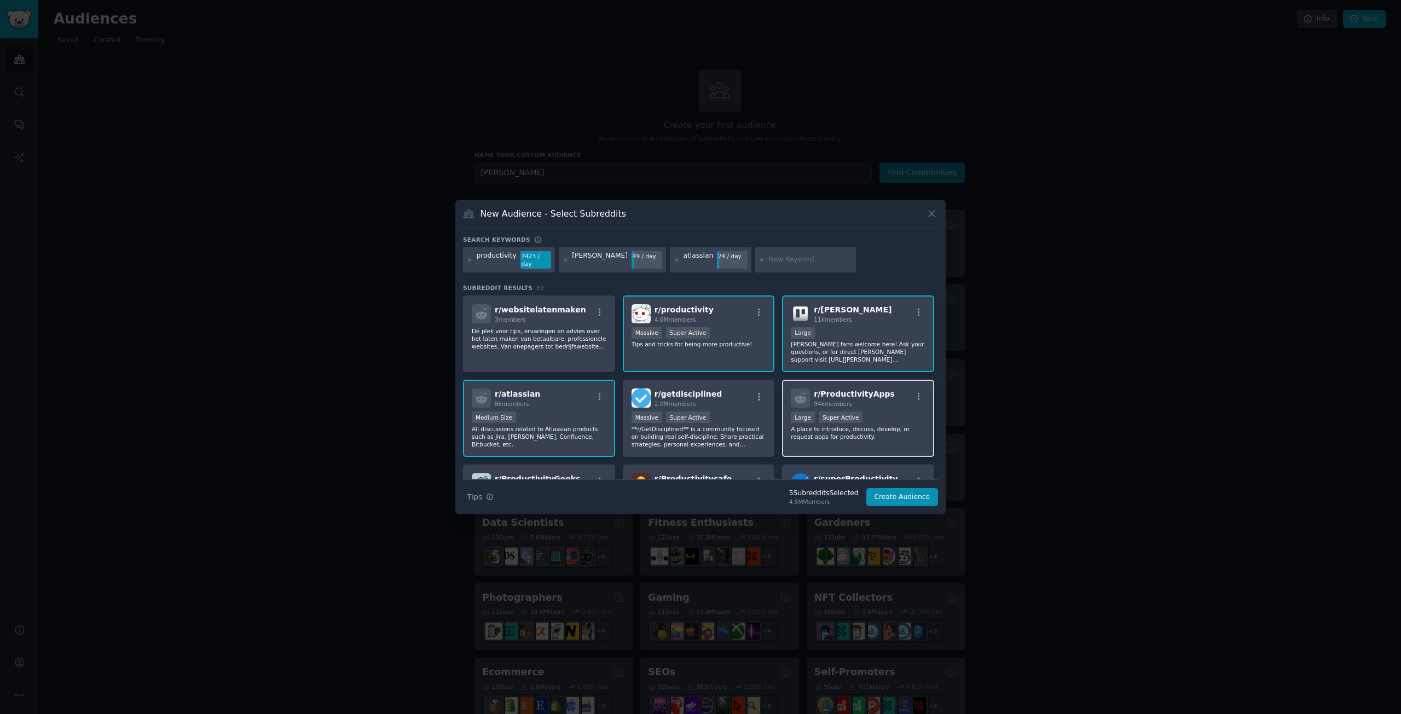
click at [875, 394] on span "r/ ProductivityApps" at bounding box center [854, 394] width 81 height 9
click at [769, 256] on input "text" at bounding box center [810, 260] width 83 height 10
type input "change management"
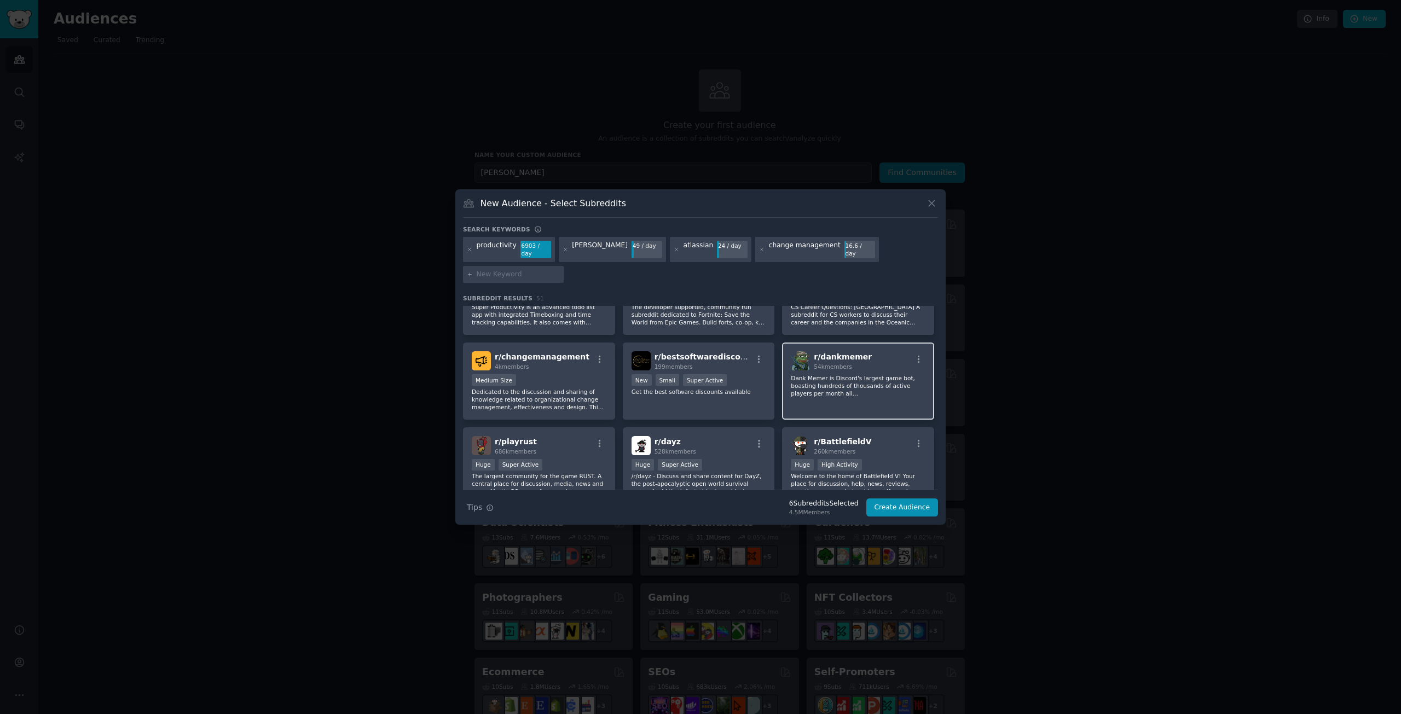
scroll to position [328, 0]
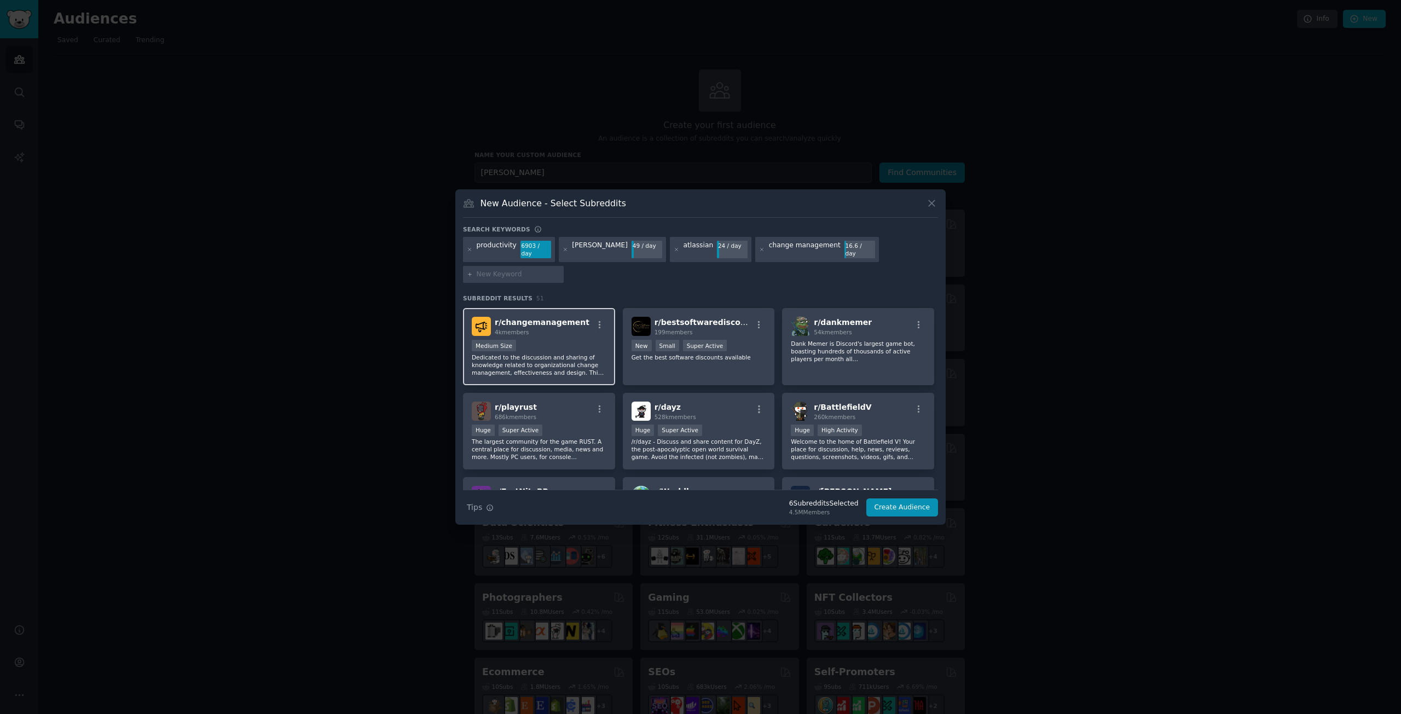
click at [556, 328] on div "4k members" at bounding box center [542, 332] width 95 height 8
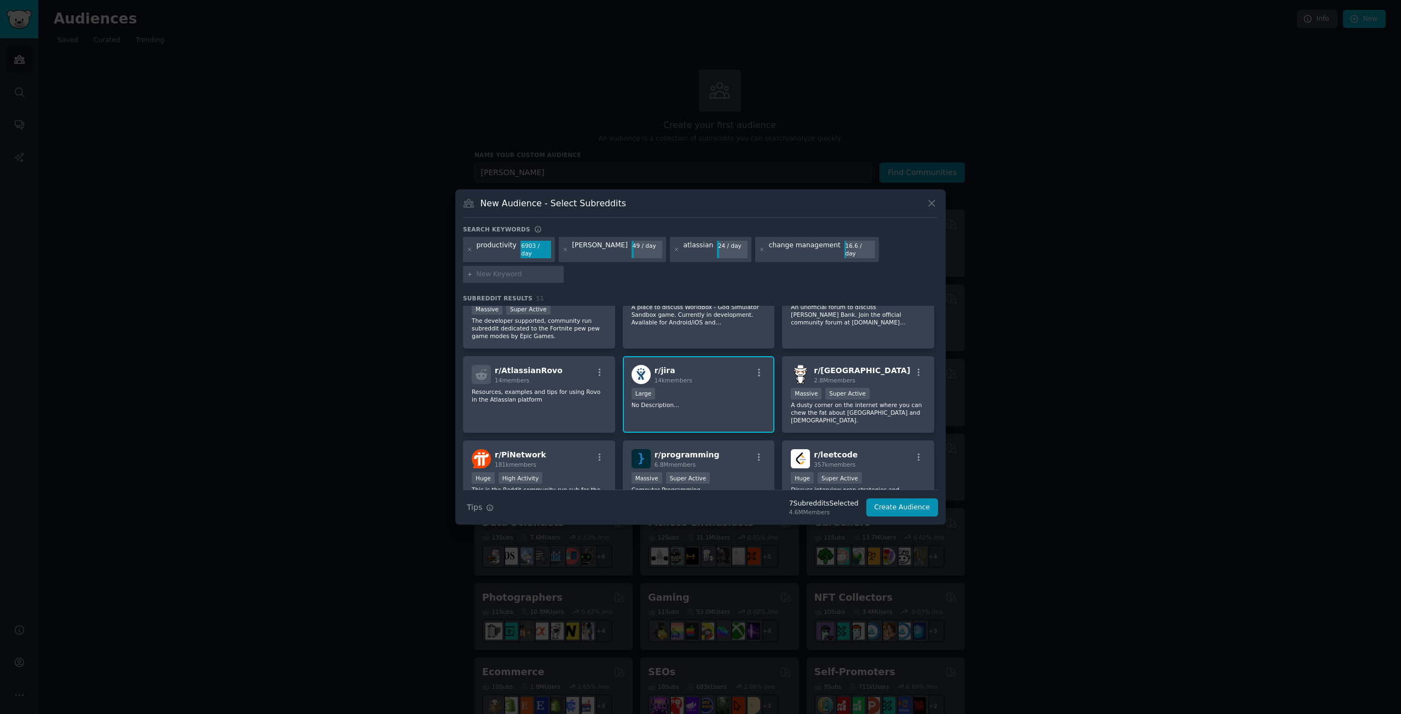
scroll to position [547, 0]
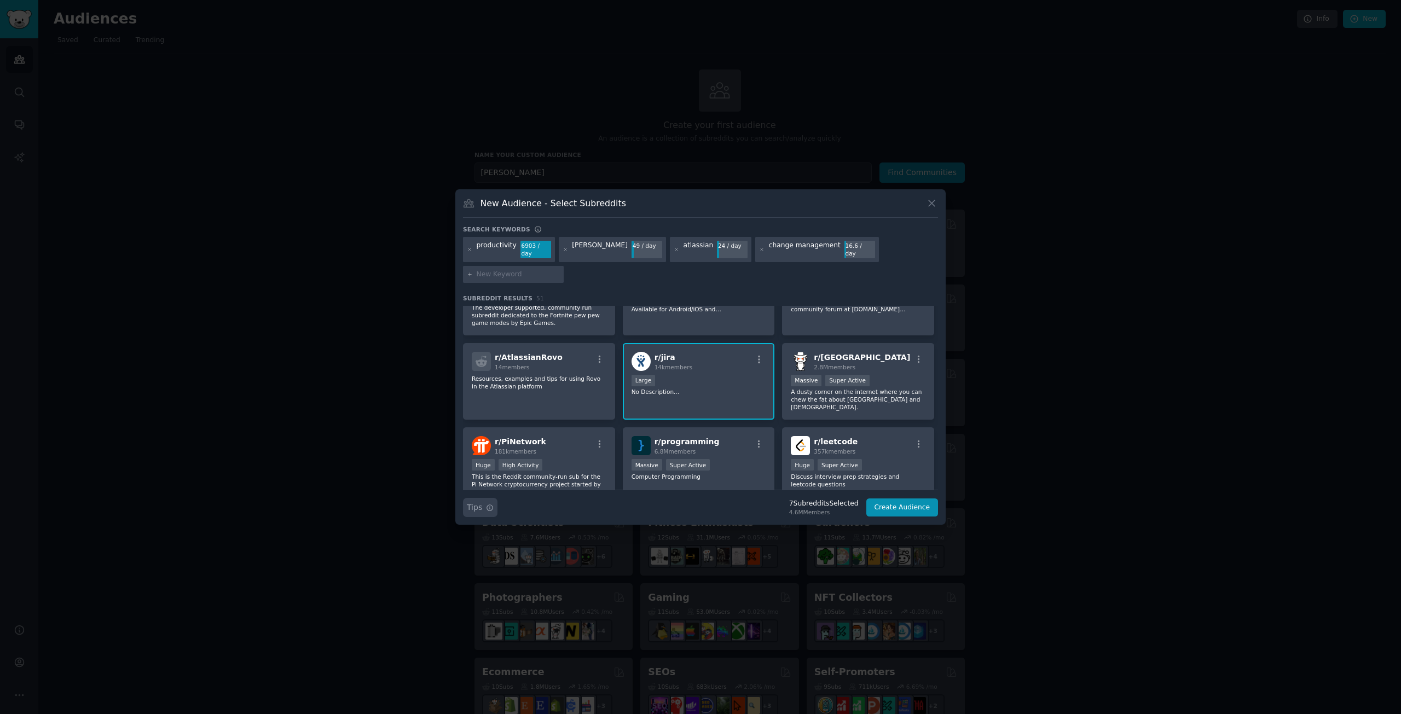
click at [491, 505] on icon "button" at bounding box center [490, 508] width 6 height 6
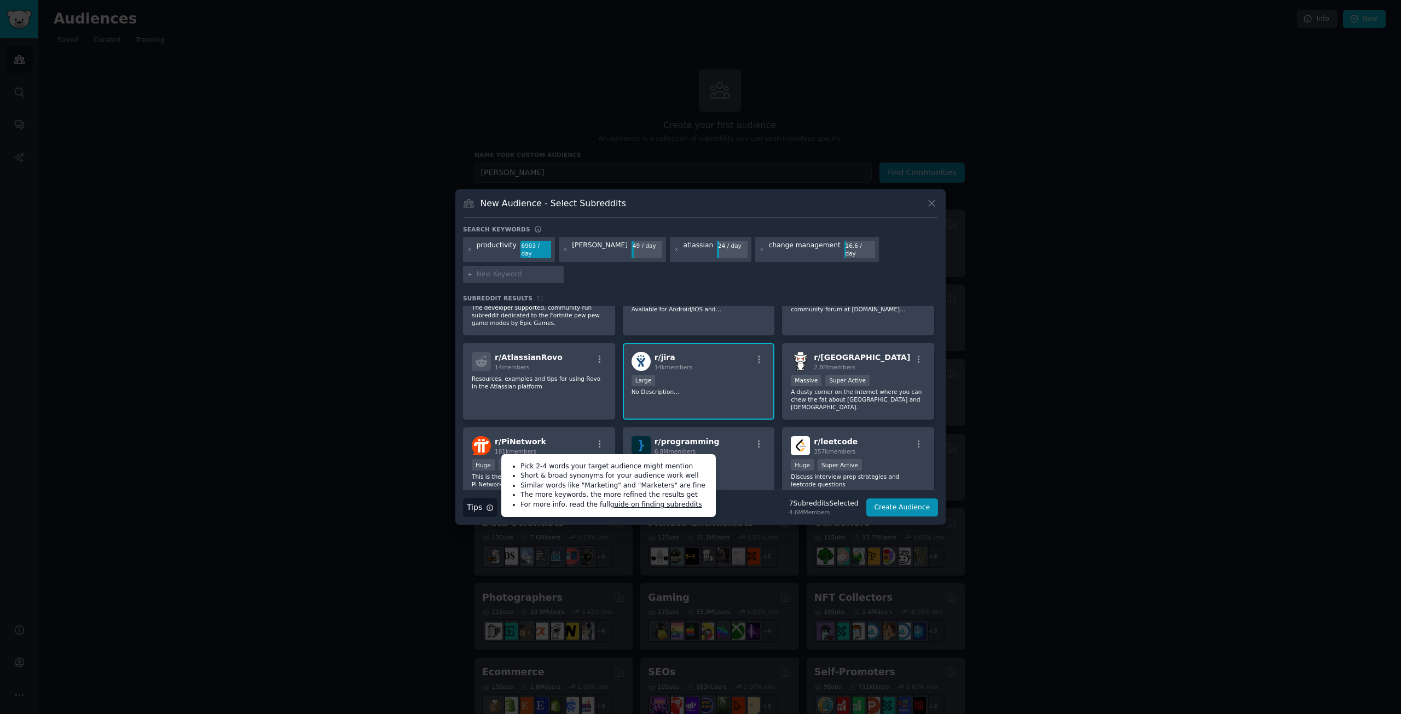
click at [763, 490] on div "Search Tips Tips Pick 2-4 words your target audience might mention Short & broa…" at bounding box center [700, 503] width 475 height 27
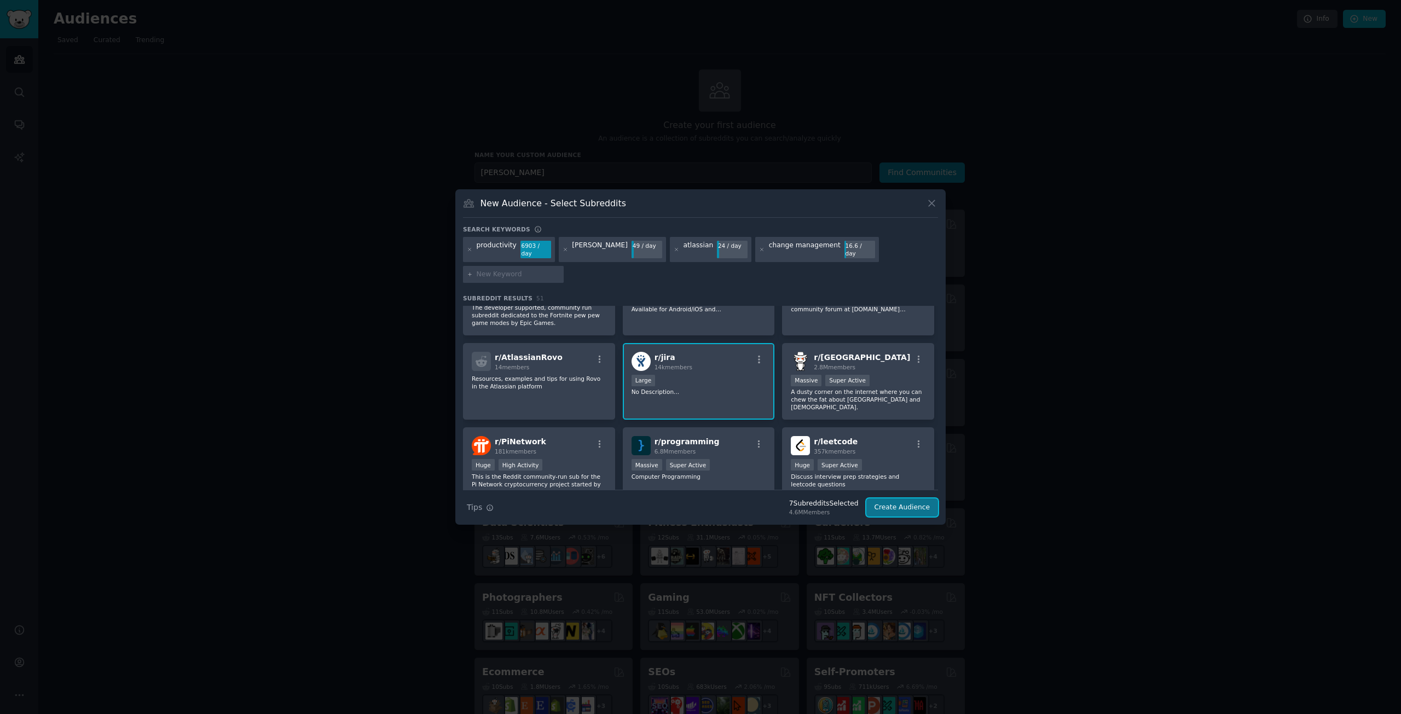
click at [904, 499] on button "Create Audience" at bounding box center [903, 508] width 72 height 19
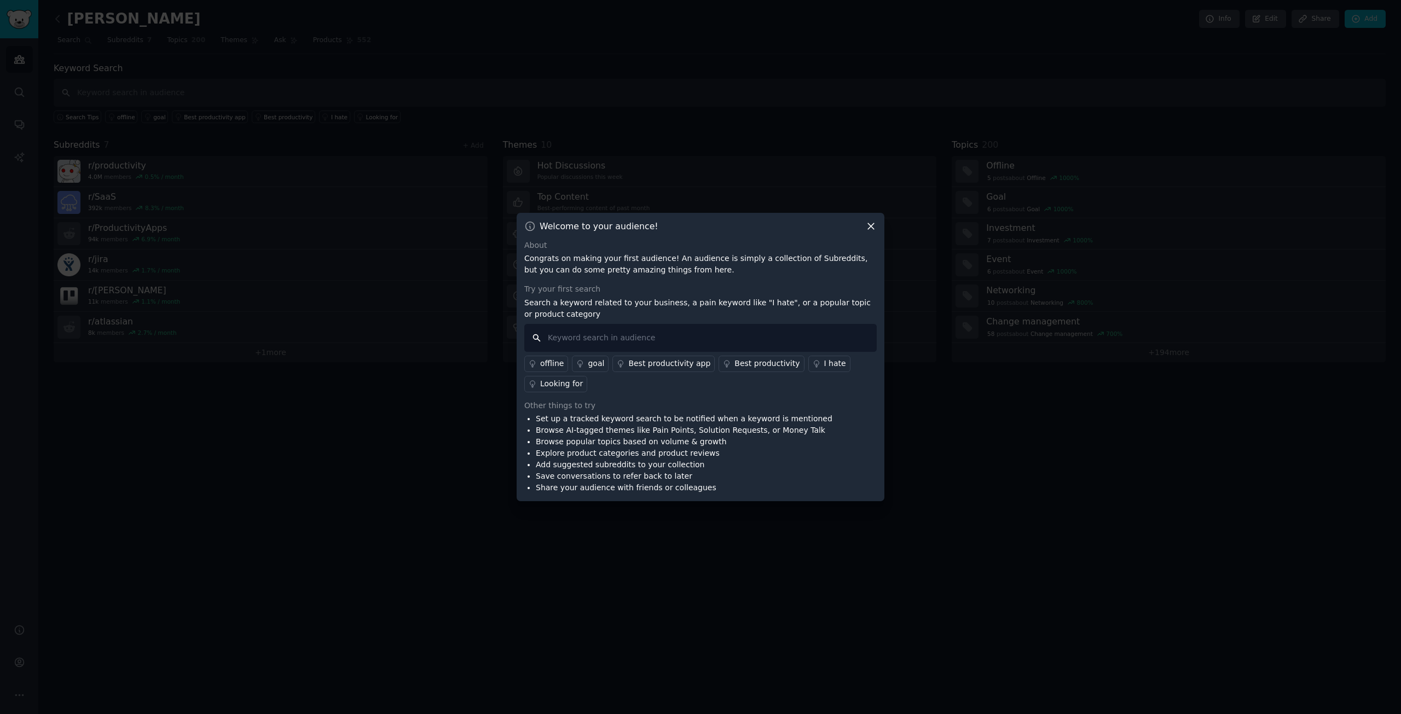
click at [649, 332] on input "text" at bounding box center [700, 338] width 353 height 28
type input "change management software"
